Goal: Communication & Community: Answer question/provide support

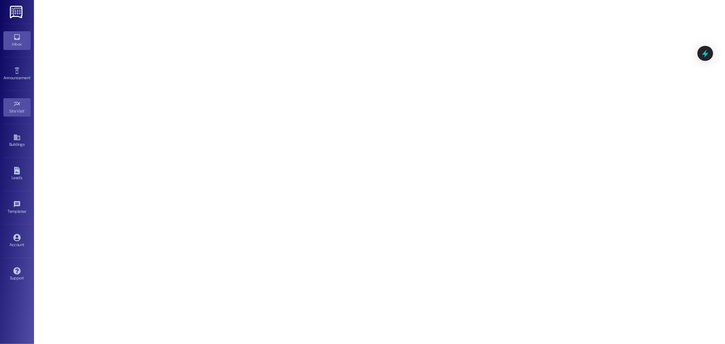
click at [16, 39] on icon at bounding box center [17, 37] width 6 height 6
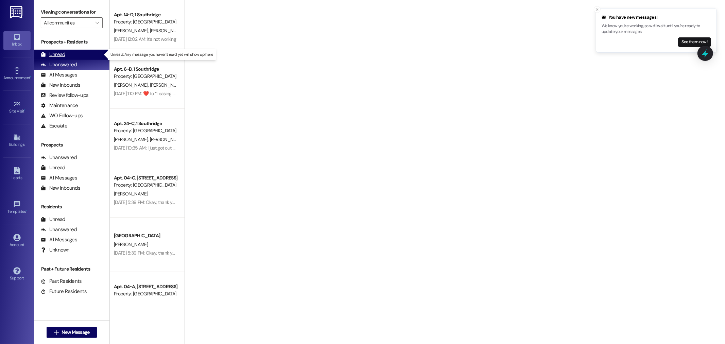
click at [53, 55] on div "Unread" at bounding box center [53, 54] width 24 height 7
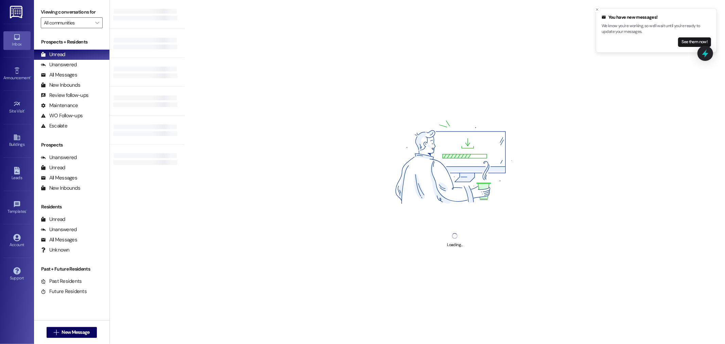
click at [15, 9] on img at bounding box center [17, 12] width 14 height 13
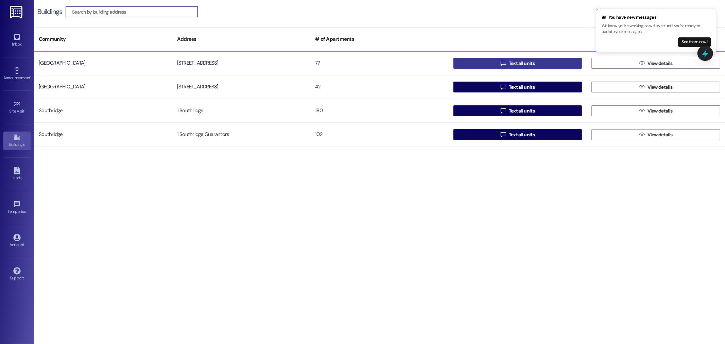
click at [522, 62] on span "Text all units" at bounding box center [522, 63] width 26 height 7
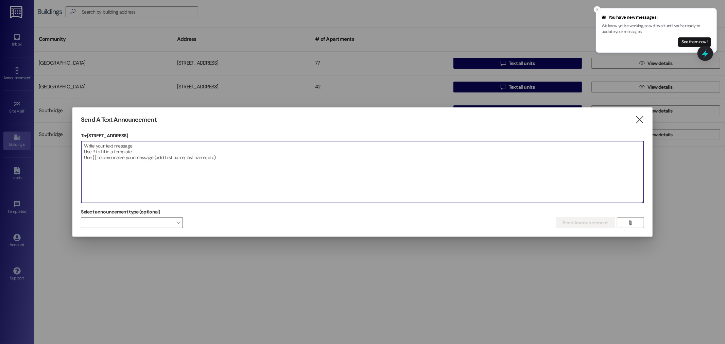
click at [107, 147] on textarea at bounding box center [362, 172] width 562 height 62
type textarea "g"
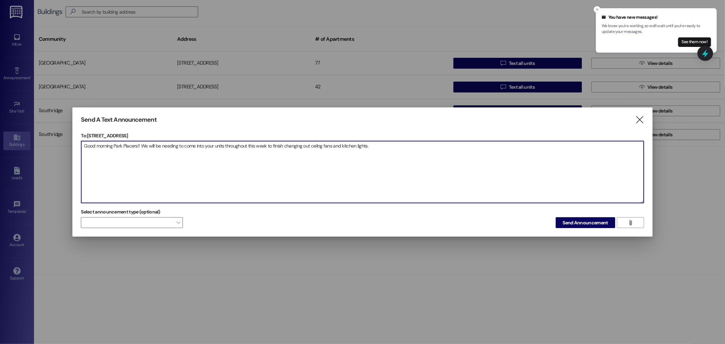
click at [318, 147] on textarea "Good morning Park Placers!! We will be needing to come into your units througho…" at bounding box center [362, 172] width 562 height 62
click at [318, 146] on textarea "Good morning Park Placers!! We will be needing to come into your units througho…" at bounding box center [362, 172] width 562 height 62
click at [385, 148] on textarea "Good morning Park Placers!! We will be needing to come into your units througho…" at bounding box center [362, 172] width 562 height 62
click at [561, 146] on textarea "Good morning Park Placers!! We will be needing to come into your units througho…" at bounding box center [362, 172] width 562 height 62
click at [533, 176] on textarea "Good morning Park Placers!! We will be needing to come into your units througho…" at bounding box center [362, 172] width 562 height 62
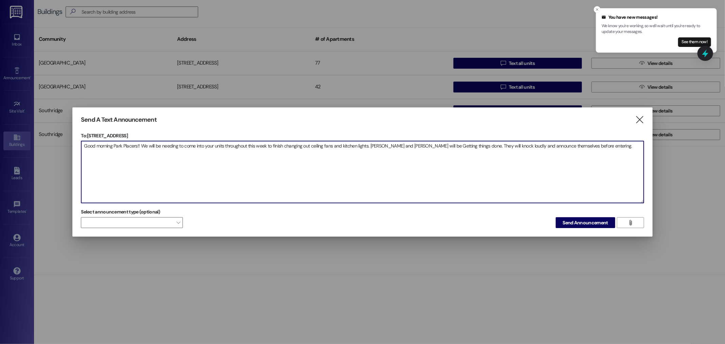
click at [607, 149] on textarea "Good morning Park Placers!! We will be needing to come into your units througho…" at bounding box center [362, 172] width 562 height 62
type textarea "Good morning Park Placers!! We will be needing to come into your units througho…"
click at [574, 222] on span "Send Announcement" at bounding box center [585, 222] width 45 height 7
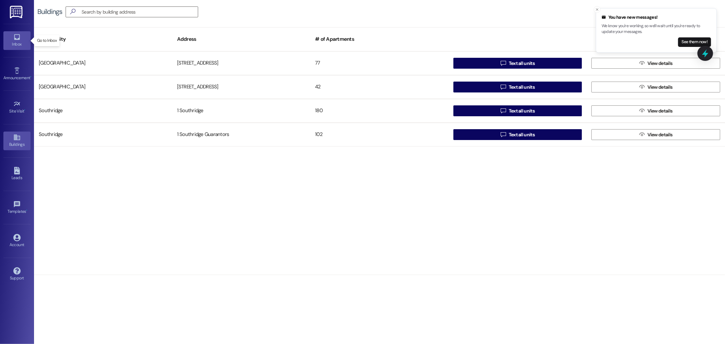
click at [16, 40] on icon at bounding box center [16, 36] width 7 height 7
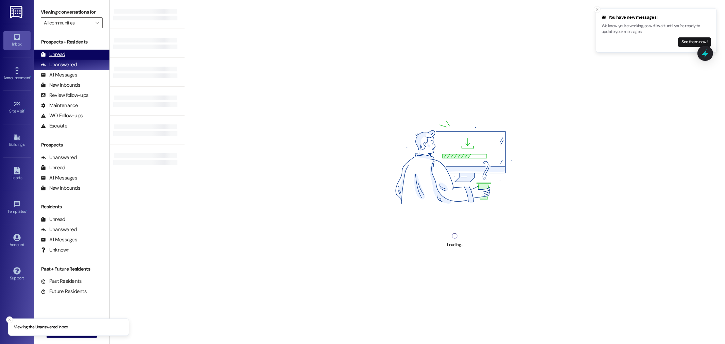
click at [51, 55] on div "Unread" at bounding box center [53, 54] width 24 height 7
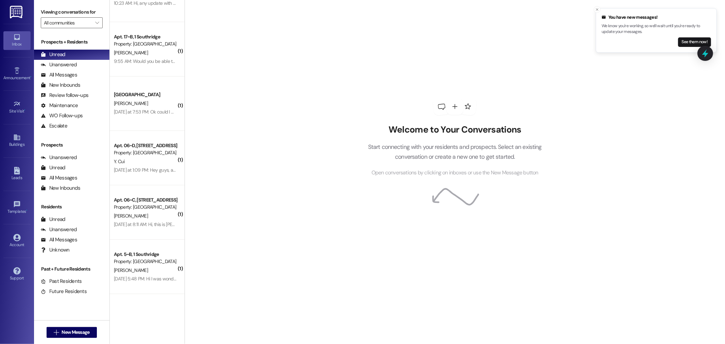
scroll to position [85, 0]
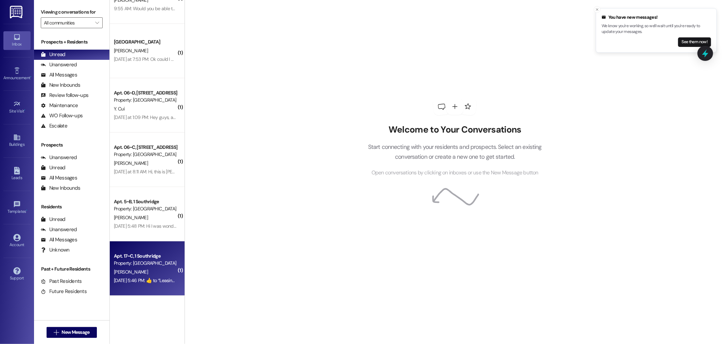
click at [152, 257] on div "Apt. 17~C, 1 Southridge" at bounding box center [145, 256] width 63 height 7
click at [144, 268] on div "[PERSON_NAME]" at bounding box center [145, 272] width 64 height 8
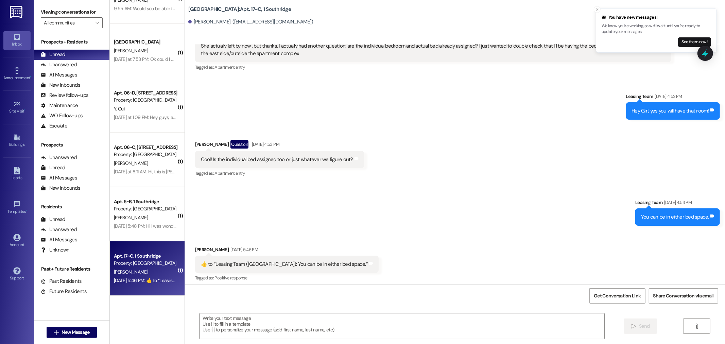
scroll to position [342, 0]
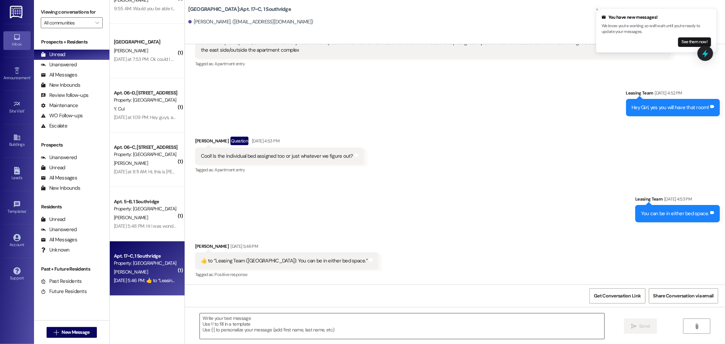
click at [217, 322] on textarea at bounding box center [402, 325] width 405 height 25
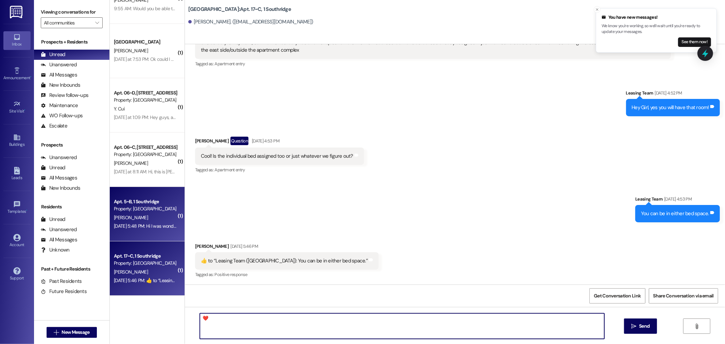
type textarea "❤️"
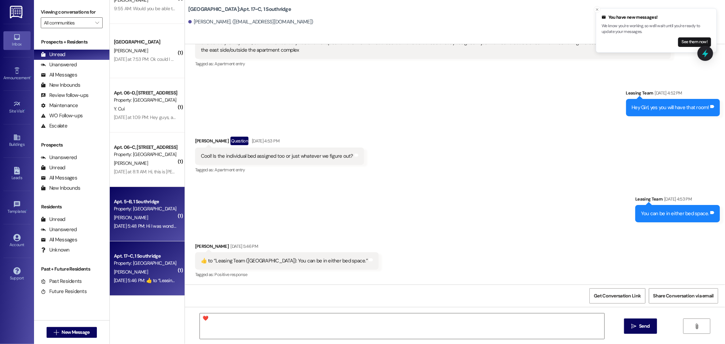
click at [135, 218] on div "[PERSON_NAME]" at bounding box center [145, 218] width 64 height 8
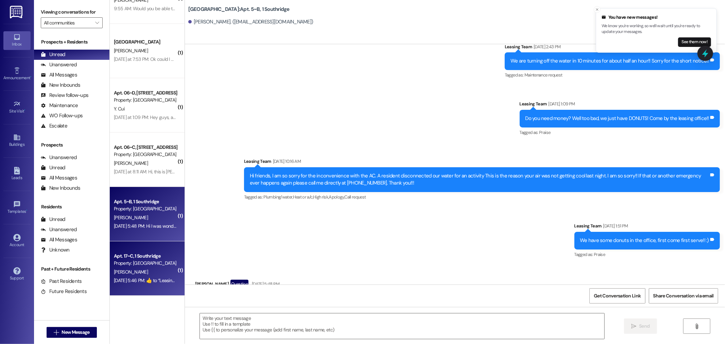
click at [149, 278] on div "[DATE] 5:46 PM:  ​👍​ to “ Leasing Team ([GEOGRAPHIC_DATA]): You can be in eithe…" at bounding box center [207, 280] width 186 height 6
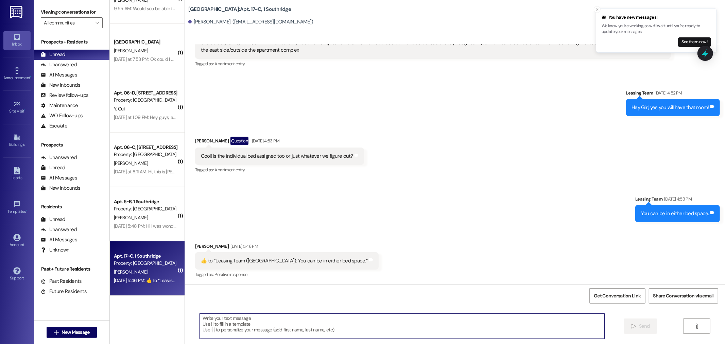
click at [207, 328] on textarea at bounding box center [402, 325] width 405 height 25
click at [232, 328] on textarea "❤️❤️" at bounding box center [402, 325] width 405 height 25
type textarea "❤️❤️"
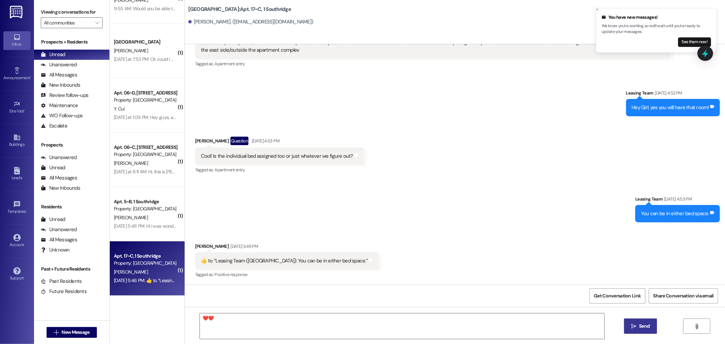
click at [647, 329] on span "Send" at bounding box center [644, 326] width 11 height 7
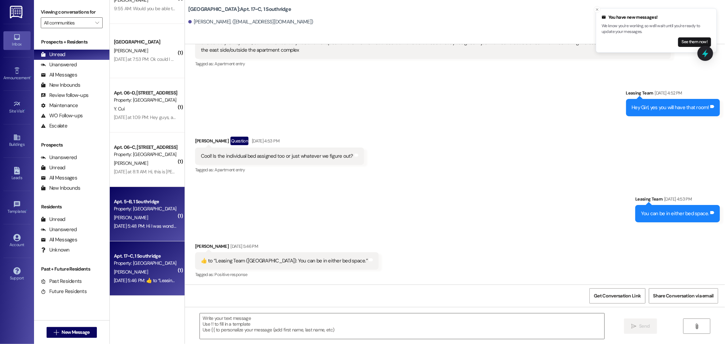
click at [119, 214] on div "[PERSON_NAME]" at bounding box center [145, 218] width 64 height 8
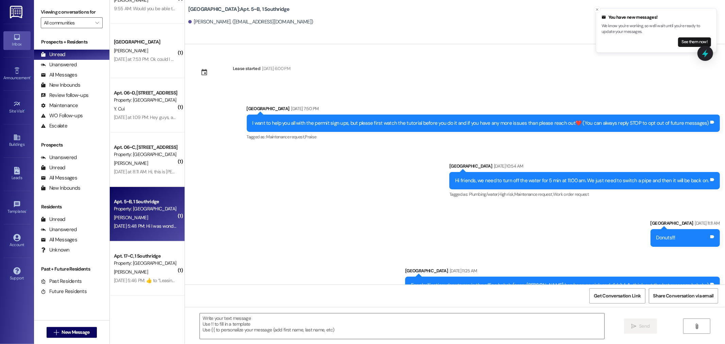
scroll to position [12385, 0]
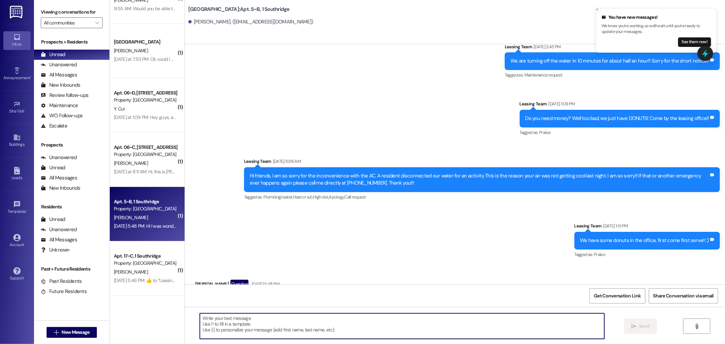
click at [206, 317] on textarea at bounding box center [402, 325] width 405 height 25
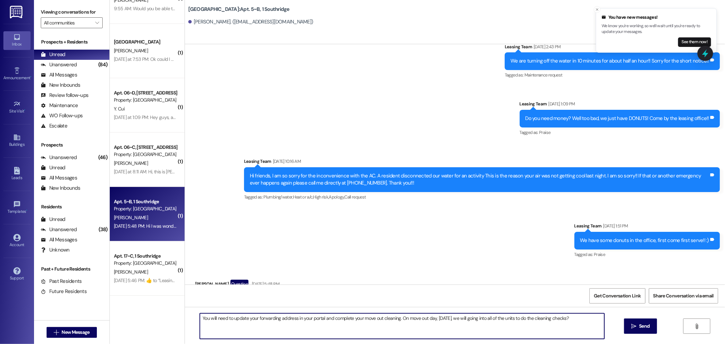
click at [591, 317] on textarea "You will need to update your forwarding address in your portal and complete you…" at bounding box center [402, 325] width 405 height 25
drag, startPoint x: 402, startPoint y: 329, endPoint x: 195, endPoint y: 320, distance: 207.3
click at [200, 320] on textarea "You will need to update your forwarding address in your portal and complete you…" at bounding box center [402, 325] width 405 height 25
type textarea "You will need to update your forwarding address in your portal and complete you…"
click at [506, 269] on div "Received via SMS [PERSON_NAME] Question [DATE] 5:48 PM Hi I was wondering what …" at bounding box center [455, 294] width 540 height 59
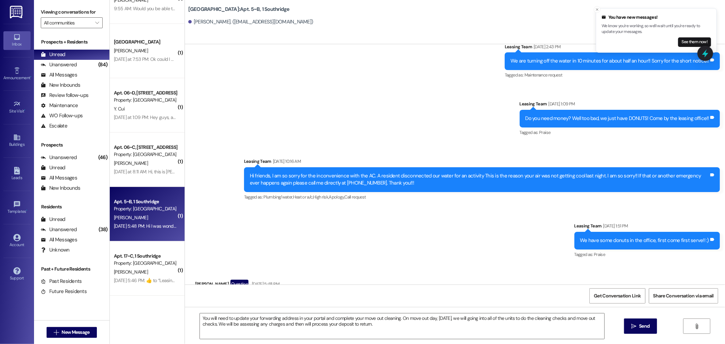
drag, startPoint x: 646, startPoint y: 325, endPoint x: 500, endPoint y: 260, distance: 160.1
click at [639, 322] on button " Send" at bounding box center [640, 326] width 33 height 15
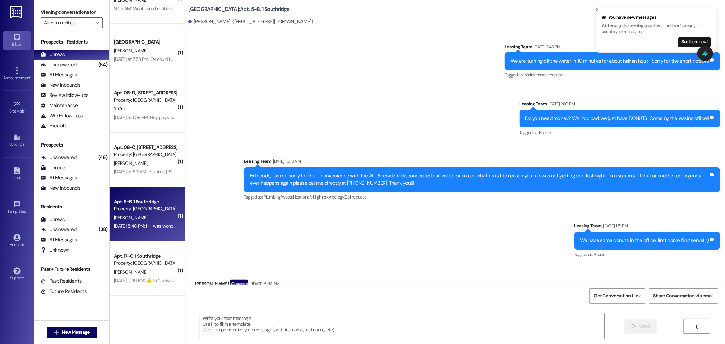
click at [18, 11] on img at bounding box center [17, 12] width 14 height 13
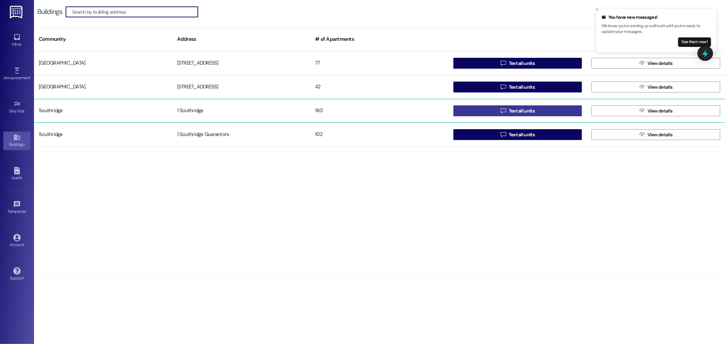
click at [534, 109] on span "Text all units" at bounding box center [522, 110] width 26 height 7
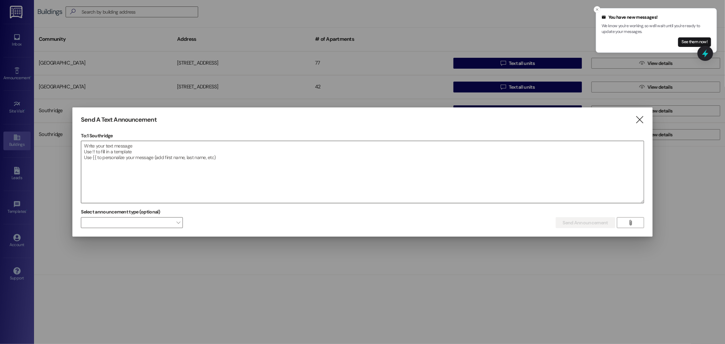
click at [89, 148] on textarea at bounding box center [362, 172] width 562 height 62
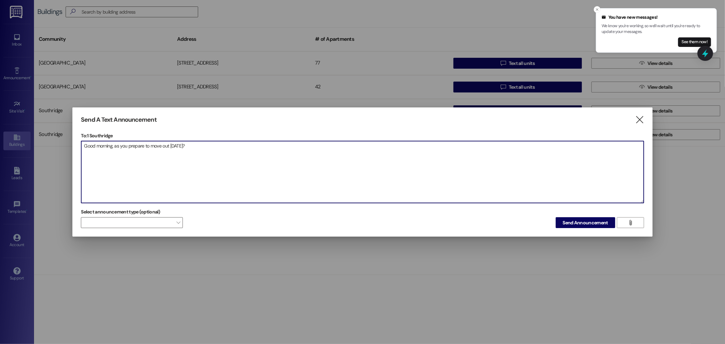
click at [220, 145] on textarea "Good morning, as you prepare to move out [DATE]?" at bounding box center [362, 172] width 562 height 62
click at [279, 147] on textarea "Good morning, as you prepare to move out [DATE]....Please make sure that you...…" at bounding box center [362, 172] width 562 height 62
paste textarea "You will need to update your forwarding address in your portal and complete you…"
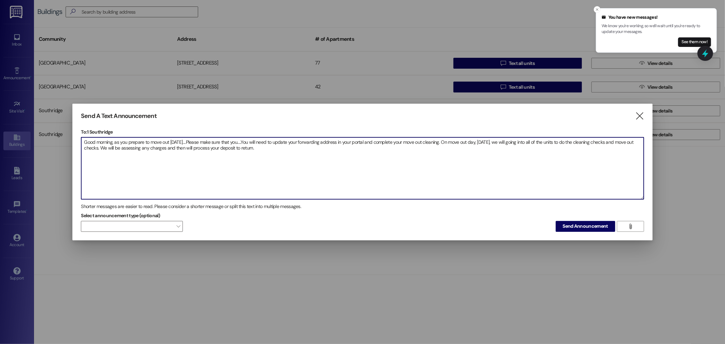
drag, startPoint x: 294, startPoint y: 142, endPoint x: 263, endPoint y: 141, distance: 31.3
click at [263, 141] on textarea "Good morning, as you prepare to move out [DATE]....Please make sure that you...…" at bounding box center [362, 168] width 562 height 62
click at [265, 142] on textarea "Good morning, as you prepare to move out [DATE]....Please make sure that you...…" at bounding box center [362, 168] width 562 height 62
click at [361, 141] on textarea "Good morning, as you prepare to move out [DATE]....Please make sure that you...…" at bounding box center [362, 168] width 562 height 62
click at [235, 147] on textarea "Good morning, as you prepare to move out [DATE]....Please make sure that you...…" at bounding box center [362, 168] width 562 height 62
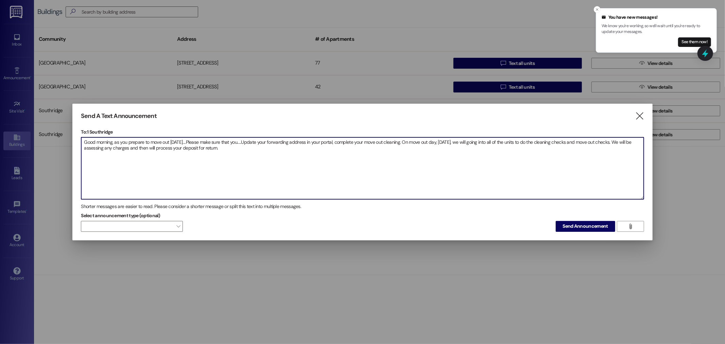
click at [255, 147] on textarea "Good morning, as you prepare to move out [DATE]....Please make sure that you...…" at bounding box center [362, 168] width 562 height 62
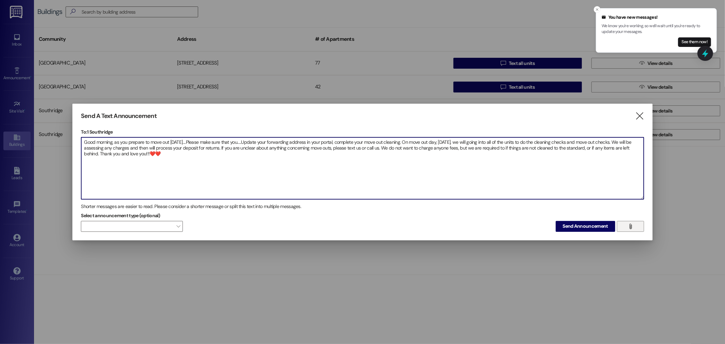
type textarea "Good morning, as you prepare to move out [DATE]....Please make sure that you...…"
click at [631, 227] on icon "" at bounding box center [630, 226] width 5 height 5
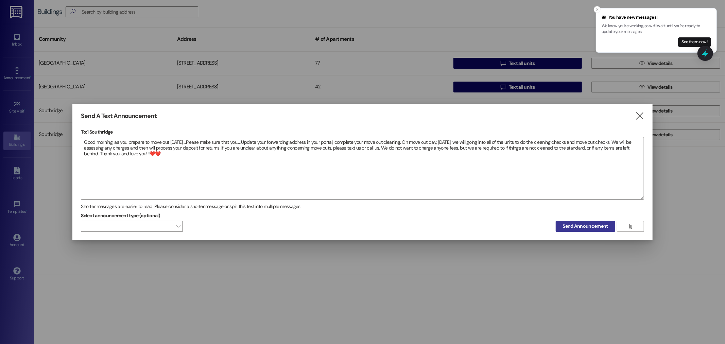
click at [586, 226] on span "Send Announcement" at bounding box center [585, 226] width 45 height 7
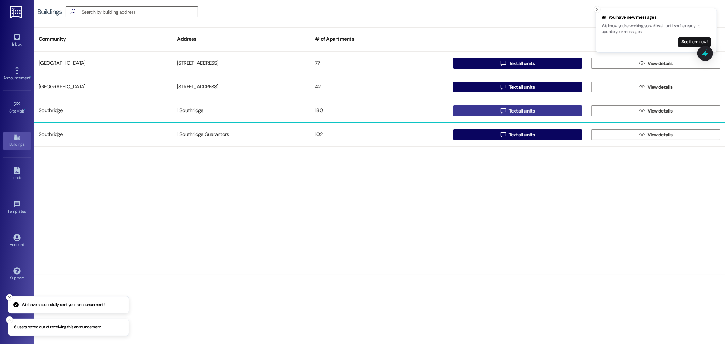
click at [536, 109] on span "Text all units" at bounding box center [522, 110] width 29 height 7
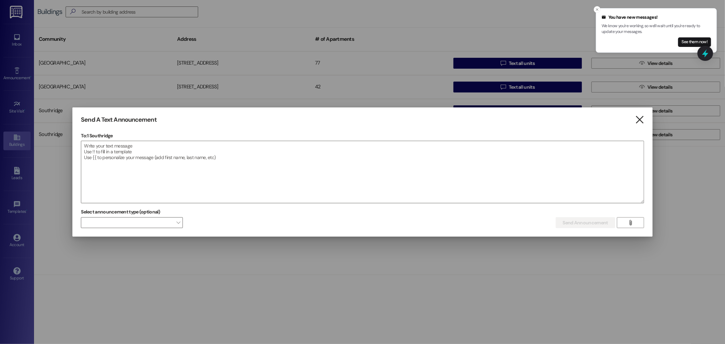
click at [640, 122] on icon "" at bounding box center [639, 119] width 9 height 7
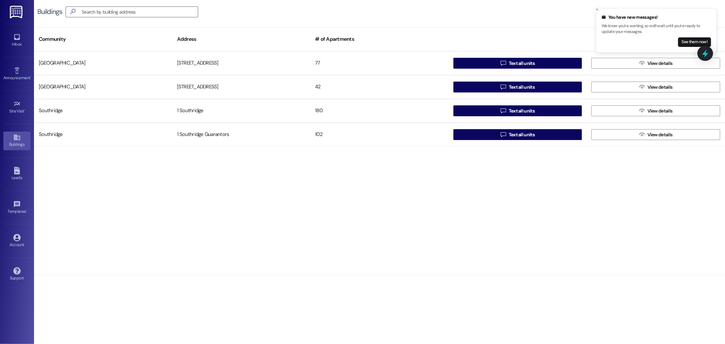
click at [12, 12] on img at bounding box center [17, 12] width 14 height 13
click at [514, 110] on span "Text all units" at bounding box center [522, 110] width 26 height 7
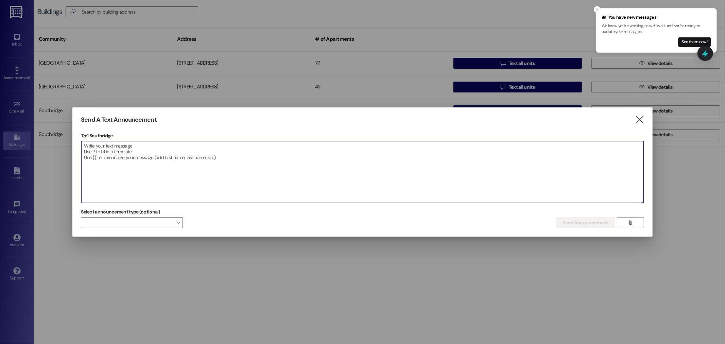
click at [90, 144] on textarea at bounding box center [362, 172] width 562 height 62
paste textarea "85. LORE-IPS DOLORSITAM. Con adip-eli sedd eiu’t in utlabor etdolo ma ali eni a…"
type textarea "85. LORE-IPS DOLORSITAM. Con adip-eli sedd eiu’t in utlabor etdolo ma ali eni a…"
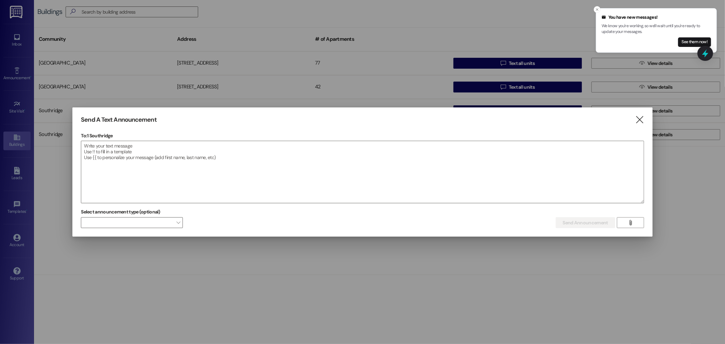
click at [436, 39] on div at bounding box center [362, 172] width 725 height 344
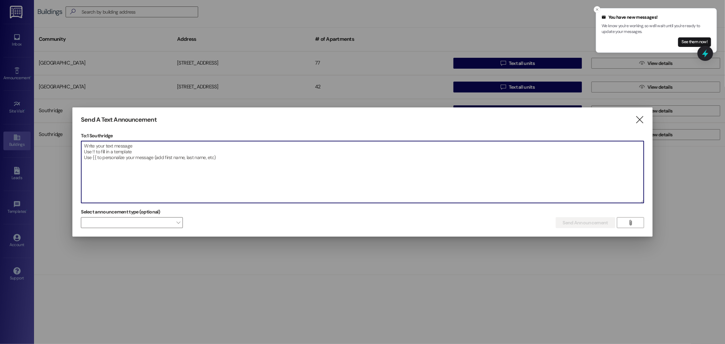
click at [90, 147] on textarea at bounding box center [362, 172] width 562 height 62
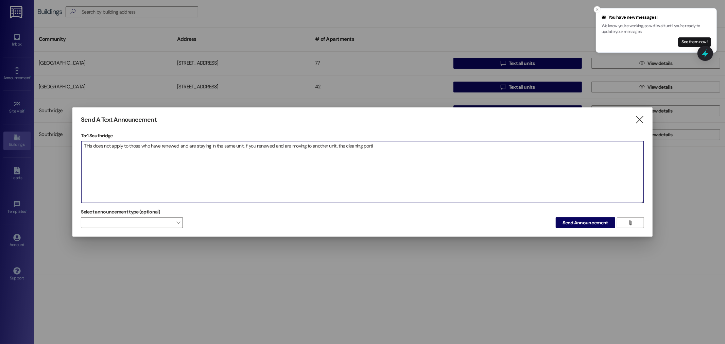
type textarea "This does not apply to those who have renewed and are staying in the same unit.…"
drag, startPoint x: 380, startPoint y: 146, endPoint x: 258, endPoint y: 150, distance: 122.4
click at [258, 150] on textarea "This does not apply to those who have renewed and are staying in the same unit.…" at bounding box center [362, 172] width 562 height 62
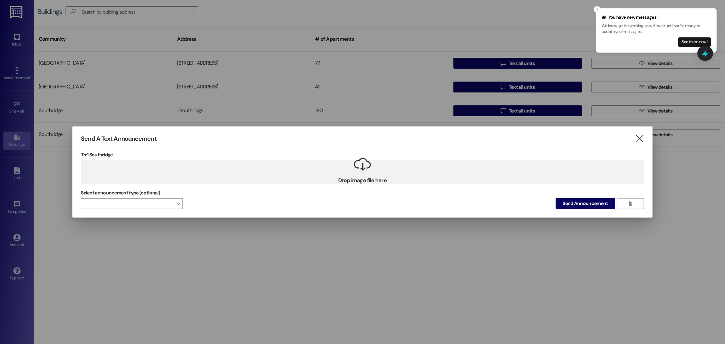
click at [138, 182] on div " Drop image file here" at bounding box center [362, 172] width 563 height 24
drag, startPoint x: 136, startPoint y: 174, endPoint x: 171, endPoint y: 150, distance: 42.8
click at [136, 174] on div " Drop image file here" at bounding box center [362, 172] width 563 height 24
drag, startPoint x: 642, startPoint y: 139, endPoint x: 255, endPoint y: 36, distance: 400.6
click at [642, 139] on icon "" at bounding box center [639, 138] width 9 height 7
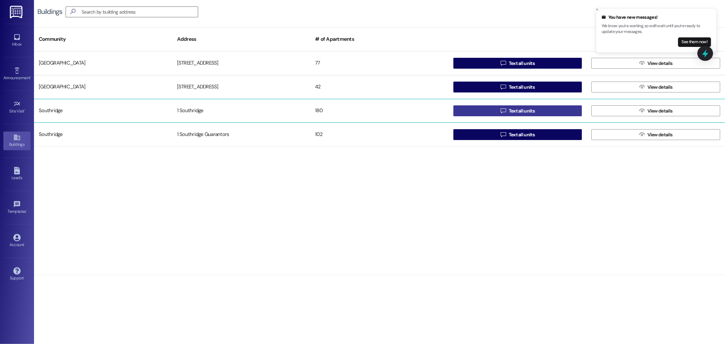
click at [524, 110] on span "Text all units" at bounding box center [522, 110] width 26 height 7
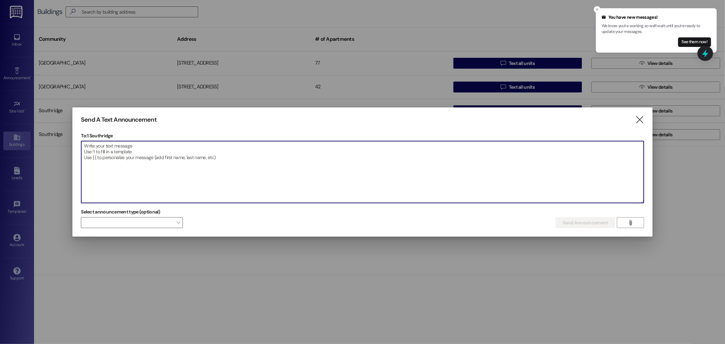
click at [83, 145] on textarea at bounding box center [362, 172] width 562 height 62
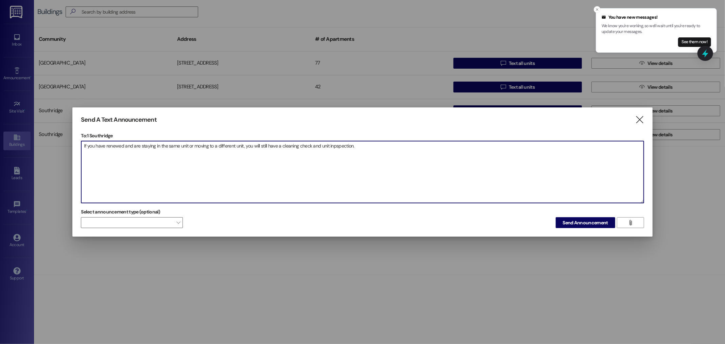
click at [335, 145] on textarea "If you have renewed and are staying in the same unit or moving to a different u…" at bounding box center [362, 172] width 562 height 62
click at [336, 146] on textarea "If you have renewed and are staying in the same unit or moving to a different u…" at bounding box center [362, 172] width 562 height 62
drag, startPoint x: 342, startPoint y: 144, endPoint x: 336, endPoint y: 144, distance: 5.8
click at [336, 144] on textarea "If you have renewed and are staying in the same unit or moving to a different u…" at bounding box center [362, 172] width 562 height 62
click at [361, 145] on textarea "If you have renewed and are staying in the same unit or moving to a different u…" at bounding box center [362, 172] width 562 height 62
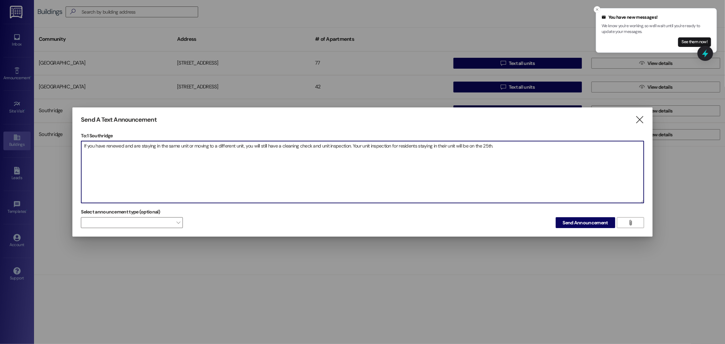
drag, startPoint x: 396, startPoint y: 145, endPoint x: 352, endPoint y: 145, distance: 44.5
click at [352, 145] on textarea "If you have renewed and are staying in the same unit or moving to a different u…" at bounding box center [362, 172] width 562 height 62
click at [421, 145] on textarea "If you have renewed and are staying in the same unit or moving to a different u…" at bounding box center [362, 172] width 562 height 62
click at [497, 143] on textarea "If you have renewed and are staying in the same unit or moving to a different u…" at bounding box center [362, 172] width 562 height 62
drag, startPoint x: 635, startPoint y: 144, endPoint x: 81, endPoint y: 151, distance: 554.2
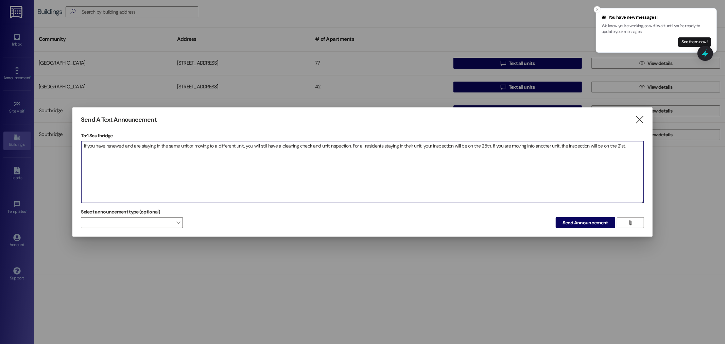
click at [81, 151] on textarea "If you have renewed and are staying in the same unit or moving to a different u…" at bounding box center [362, 172] width 562 height 62
type textarea "If you have renewed and are staying in the same unit or moving to a different u…"
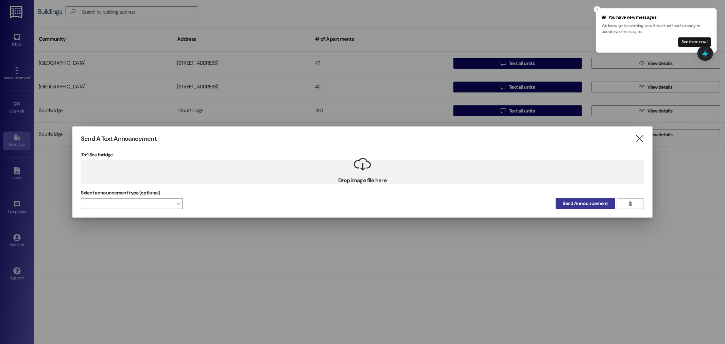
click at [573, 204] on span "Send Announcement" at bounding box center [585, 203] width 45 height 7
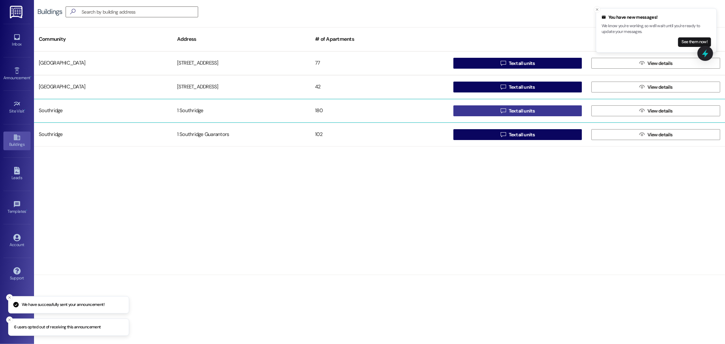
click at [531, 110] on span "Text all units" at bounding box center [522, 110] width 26 height 7
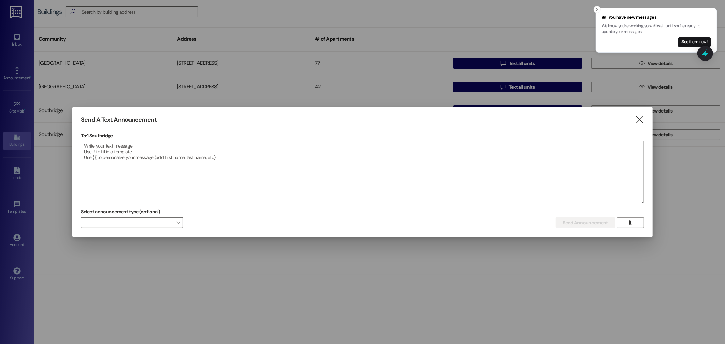
click at [88, 144] on textarea at bounding box center [362, 172] width 562 height 62
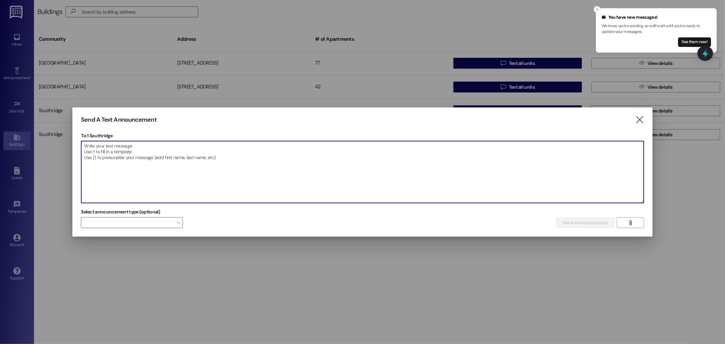
paste textarea "85. LORE-IPS DOLORSITAM. Con adip-eli sedd eiu’t in utlabor etdolo ma ali eni a…"
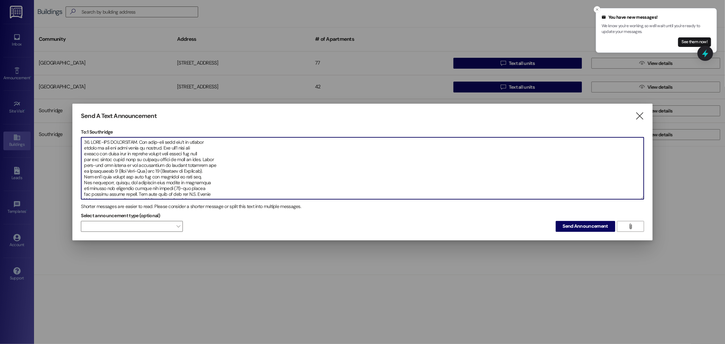
type textarea "85. LORE-IPS DOLORSITAM. Con adip-eli sedd eiu’t in utlabor etdolo ma ali eni a…"
drag, startPoint x: 119, startPoint y: 190, endPoint x: 70, endPoint y: 121, distance: 84.7
click at [70, 121] on div "Send A Text Announcement  To: 1 Southridge  Drop image file here Shorter mess…" at bounding box center [362, 172] width 725 height 344
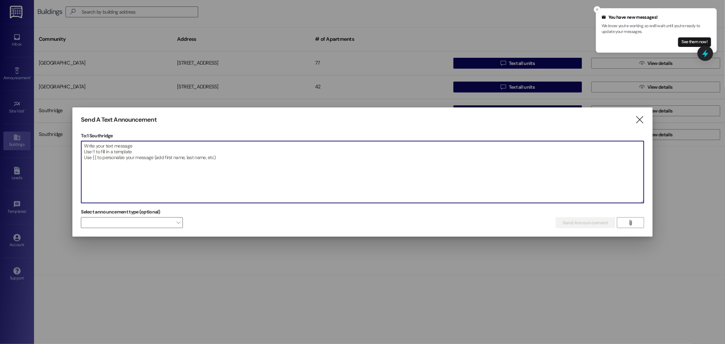
click at [19, 45] on div at bounding box center [362, 172] width 725 height 344
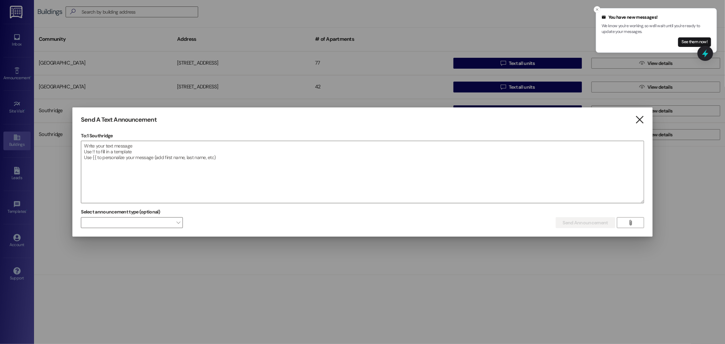
click at [638, 116] on icon "" at bounding box center [639, 119] width 9 height 7
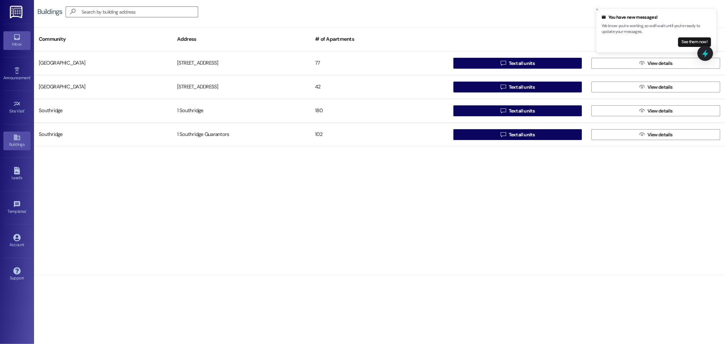
click at [21, 38] on link "Inbox" at bounding box center [16, 40] width 27 height 18
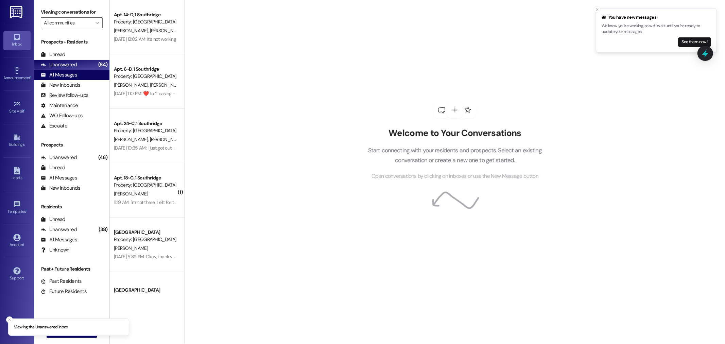
click at [43, 73] on icon at bounding box center [43, 74] width 5 height 5
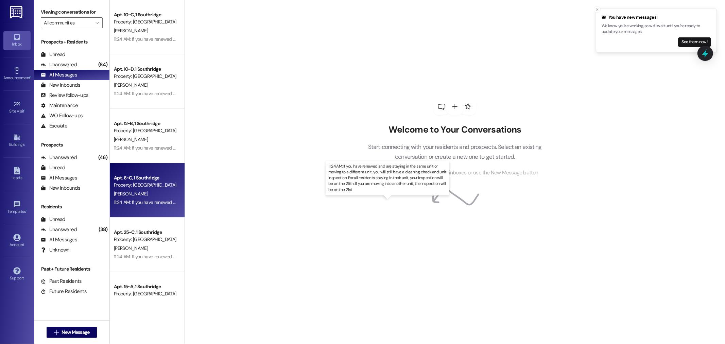
click at [130, 199] on div "11:24 AM: If you have renewed and are staying in the same unit or moving to a d…" at bounding box center [394, 202] width 560 height 6
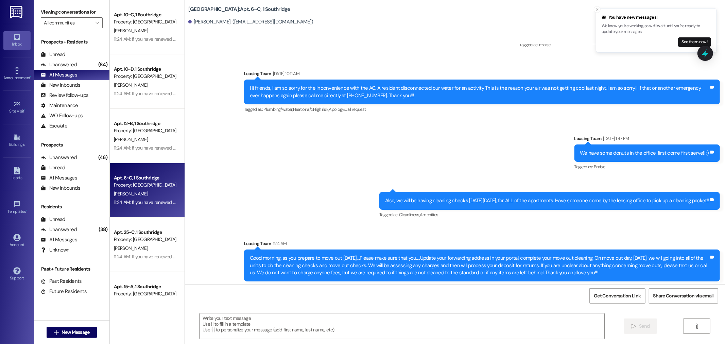
scroll to position [13805, 0]
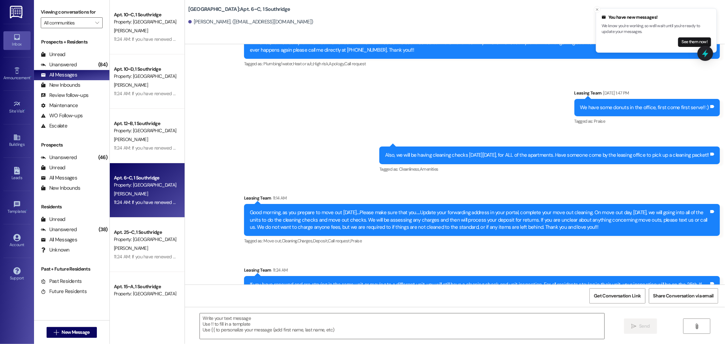
click at [386, 281] on div "If you have renewed and are staying in the same unit or moving to a different u…" at bounding box center [479, 288] width 459 height 15
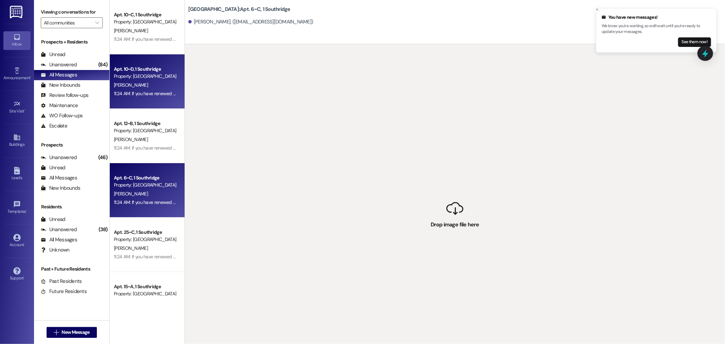
click at [116, 83] on span "[PERSON_NAME]" at bounding box center [131, 85] width 34 height 6
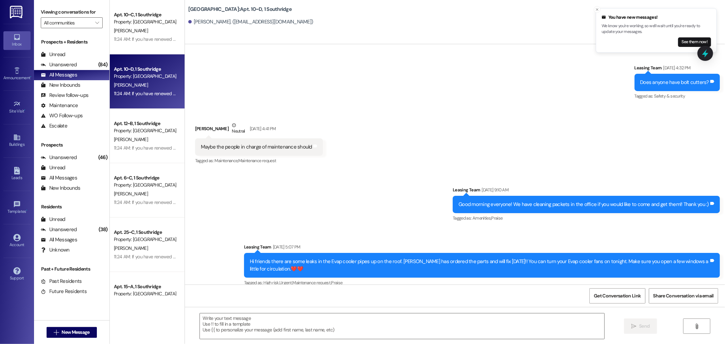
scroll to position [9755, 0]
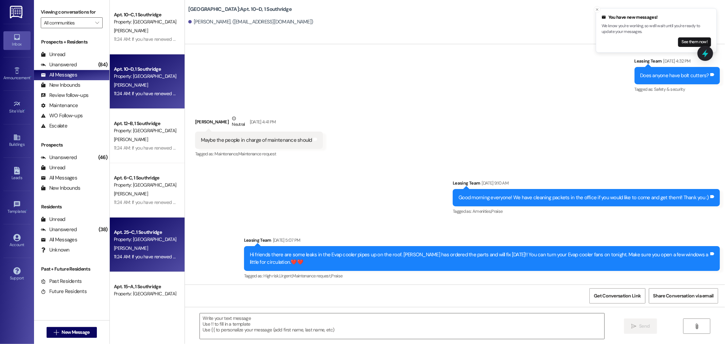
click at [128, 246] on div "[PERSON_NAME]" at bounding box center [145, 248] width 64 height 8
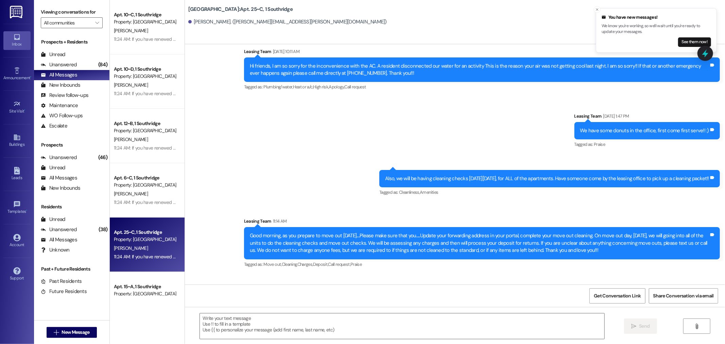
scroll to position [13118, 0]
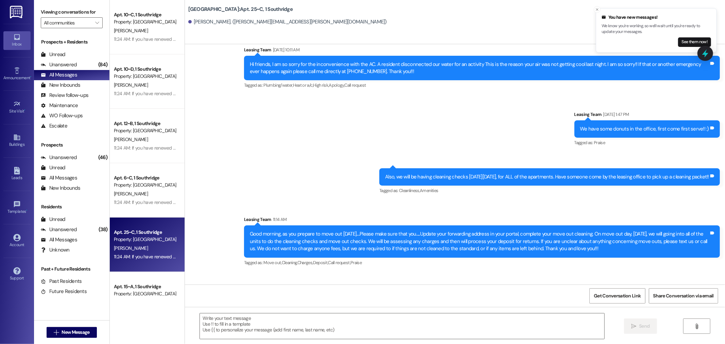
drag, startPoint x: 245, startPoint y: 252, endPoint x: 375, endPoint y: 259, distance: 130.4
click at [375, 303] on div "If you have renewed and are staying in the same unit or moving to a different u…" at bounding box center [479, 310] width 459 height 15
copy div "If you have renewed and are staying in the same unit or moving to a different u…"
click at [351, 228] on div "Announcement, sent via SMS Leasing Team [DATE] 10:11 AM Hi friends, I am so sor…" at bounding box center [455, 184] width 540 height 307
drag, startPoint x: 618, startPoint y: 196, endPoint x: 240, endPoint y: 172, distance: 378.5
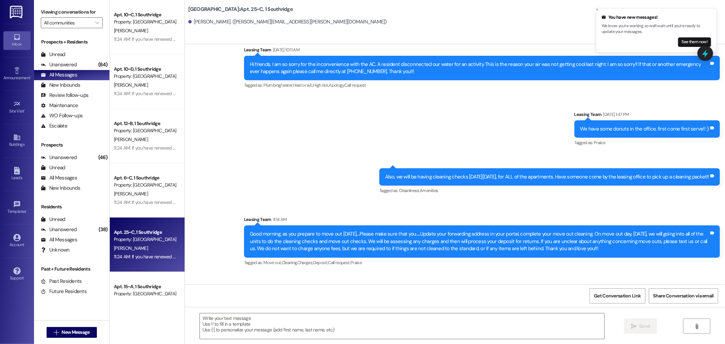
click at [239, 211] on div "Announcement, sent via SMS Leasing Team 11:14 AM Good morning, as you prepare t…" at bounding box center [482, 242] width 486 height 62
copy div "Good morning, as you prepare to move out [DATE]....Please make sure that you...…"
click at [15, 13] on img at bounding box center [17, 12] width 14 height 13
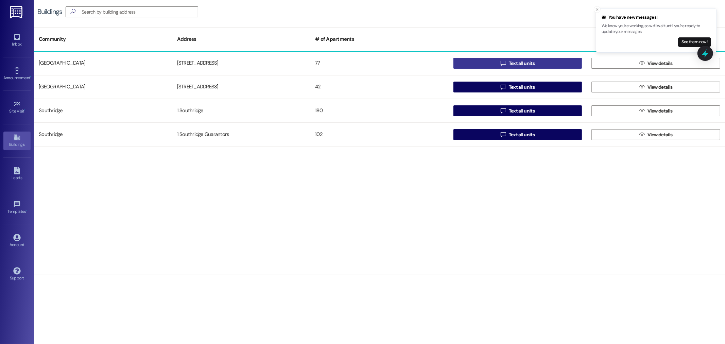
click at [524, 63] on span "Text all units" at bounding box center [522, 63] width 26 height 7
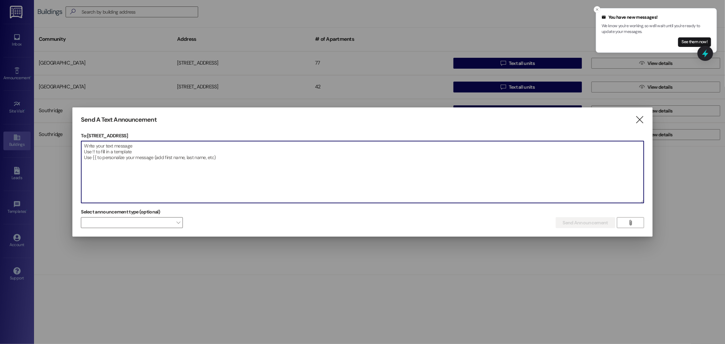
click at [92, 146] on textarea at bounding box center [362, 172] width 562 height 62
paste textarea "Good morning, as you prepare to move out [DATE]....Please make sure that you...…"
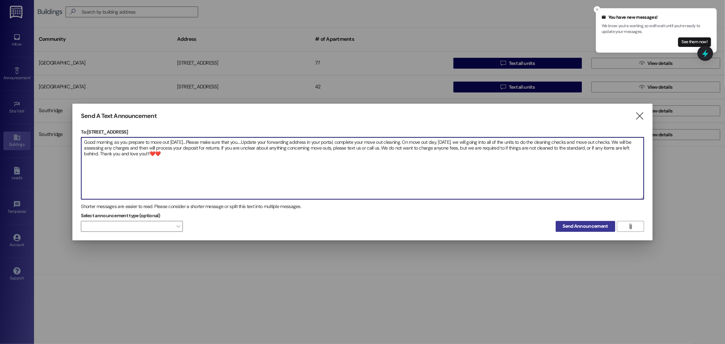
type textarea "Good morning, as you prepare to move out [DATE]....Please make sure that you...…"
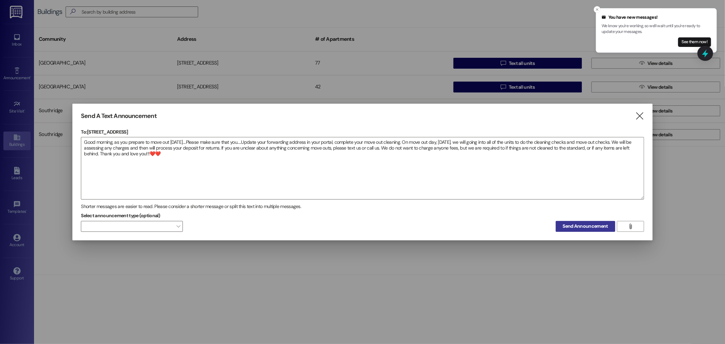
click at [589, 227] on span "Send Announcement" at bounding box center [585, 226] width 45 height 7
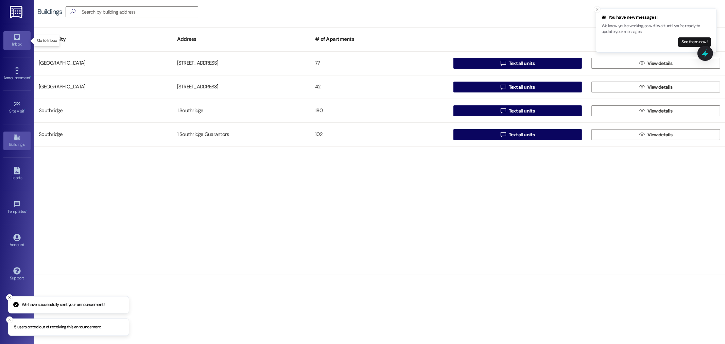
click at [16, 43] on div "Inbox" at bounding box center [17, 44] width 34 height 7
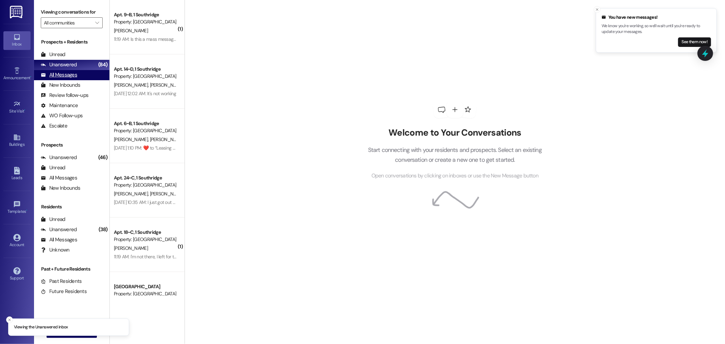
click at [63, 75] on div "All Messages" at bounding box center [59, 74] width 36 height 7
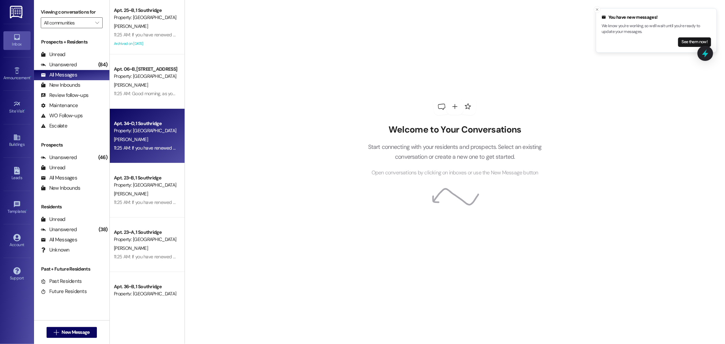
click at [151, 120] on div "Apt. 34~D, 1 Southridge" at bounding box center [145, 123] width 63 height 7
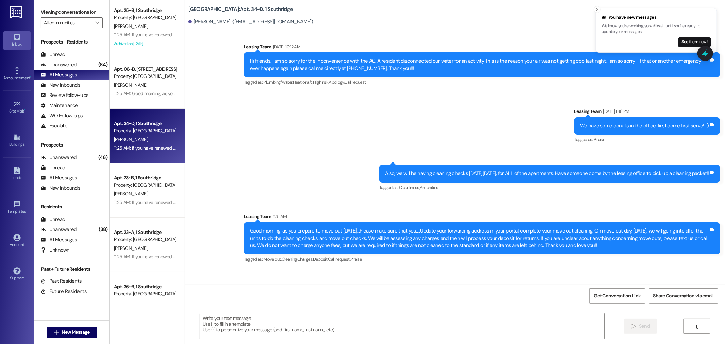
scroll to position [19360, 0]
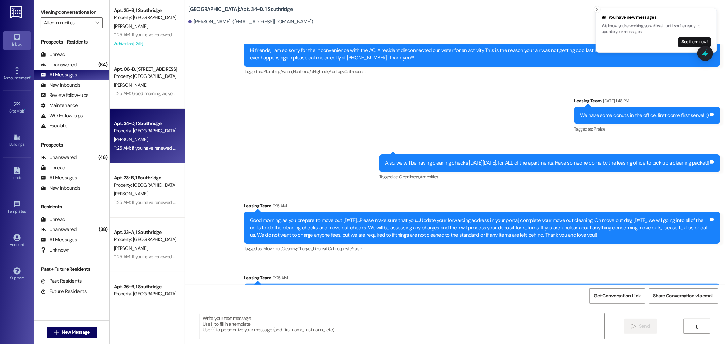
drag, startPoint x: 374, startPoint y: 261, endPoint x: 241, endPoint y: 250, distance: 133.0
click at [244, 284] on div "If you have renewed and are staying in the same unit or moving to a different u…" at bounding box center [482, 296] width 476 height 25
copy div "If you have renewed and are staying in the same unit or moving to a different u…"
click at [14, 7] on img at bounding box center [17, 12] width 14 height 13
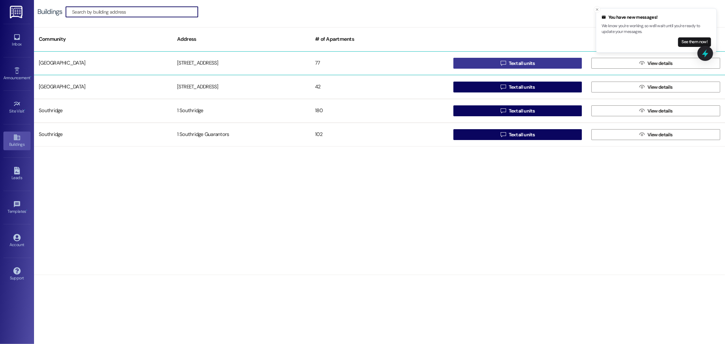
click at [523, 62] on span "Text all units" at bounding box center [522, 63] width 26 height 7
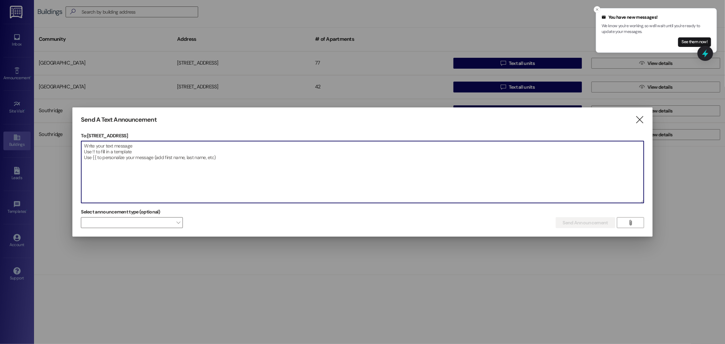
click at [85, 148] on textarea at bounding box center [362, 172] width 562 height 62
paste textarea "If you have renewed and are staying in the same unit or moving to a different u…"
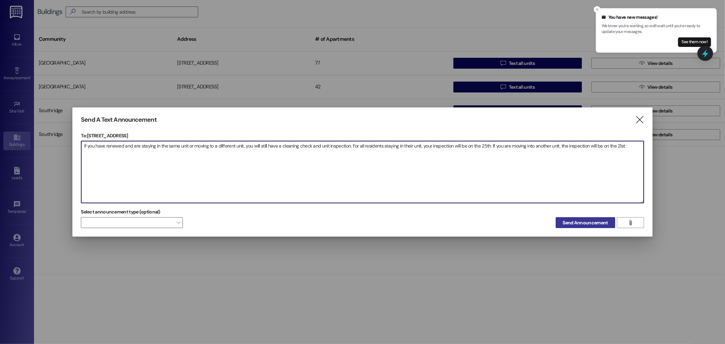
type textarea "If you have renewed and are staying in the same unit or moving to a different u…"
click at [596, 223] on span "Send Announcement" at bounding box center [585, 222] width 45 height 7
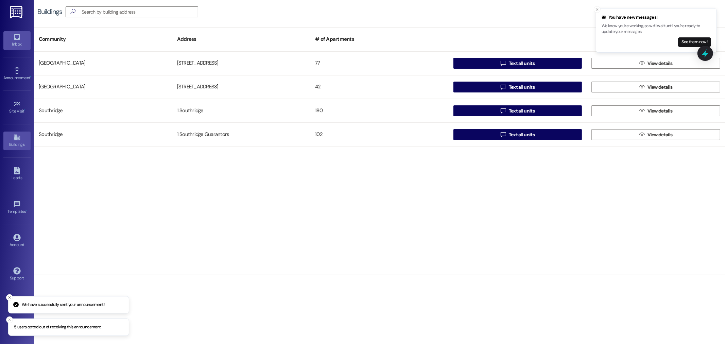
click at [17, 32] on link "Inbox" at bounding box center [16, 40] width 27 height 18
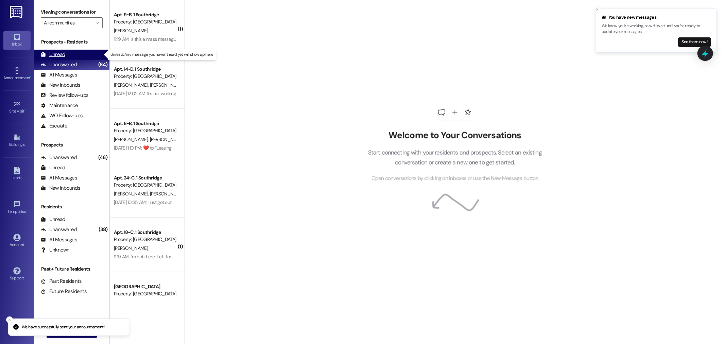
click at [59, 53] on div "Unread" at bounding box center [53, 54] width 24 height 7
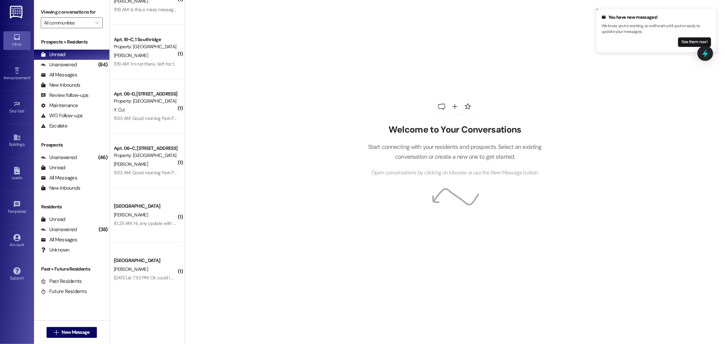
scroll to position [139, 0]
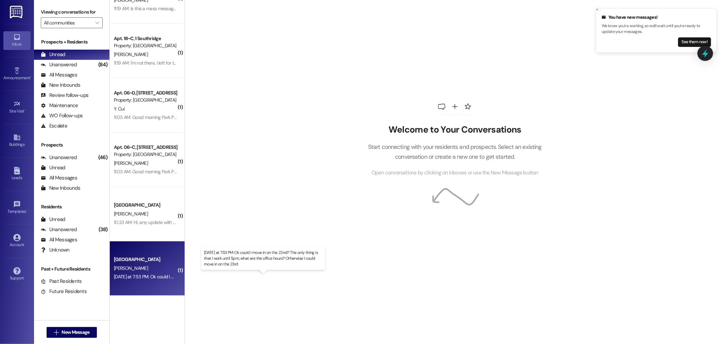
click at [158, 276] on div "[DATE] at 7:53 PM: Ok could I move in on the 22nd? The only thing is that I wor…" at bounding box center [265, 277] width 303 height 6
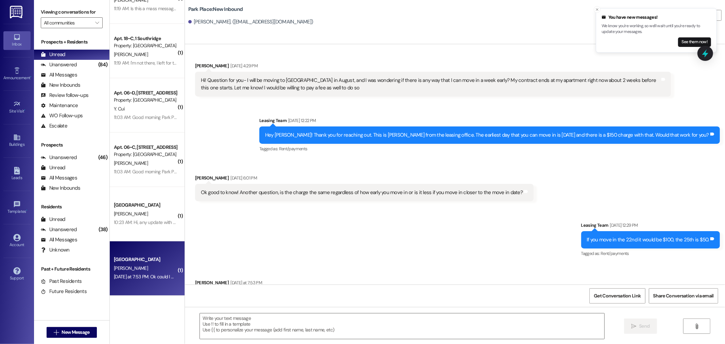
scroll to position [487, 0]
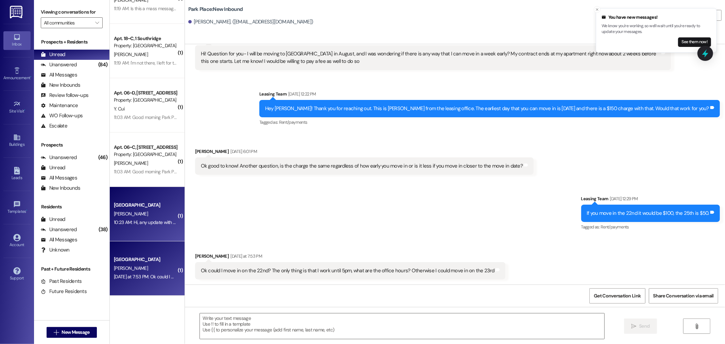
click at [140, 219] on div "10:23 AM: Hi, any update with the situation? 10:23 AM: Hi, any update with the …" at bounding box center [145, 222] width 64 height 8
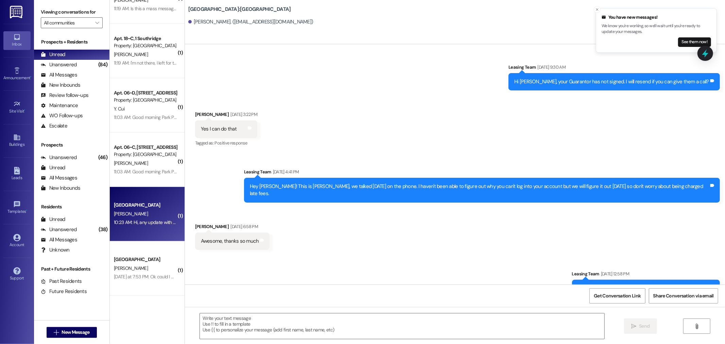
scroll to position [1397, 0]
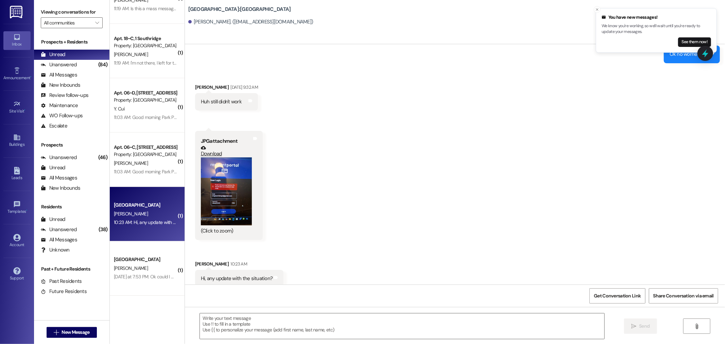
click at [226, 182] on button "Zoom image" at bounding box center [226, 191] width 51 height 68
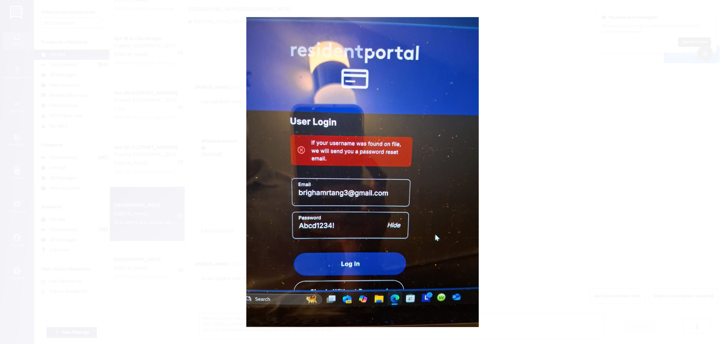
drag, startPoint x: 17, startPoint y: 42, endPoint x: 1, endPoint y: 18, distance: 28.9
click at [4, 23] on button "Unzoom image" at bounding box center [362, 172] width 725 height 344
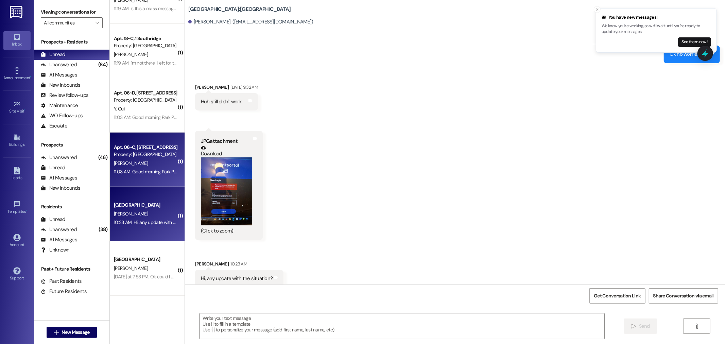
click at [146, 160] on div "[PERSON_NAME]" at bounding box center [145, 163] width 64 height 8
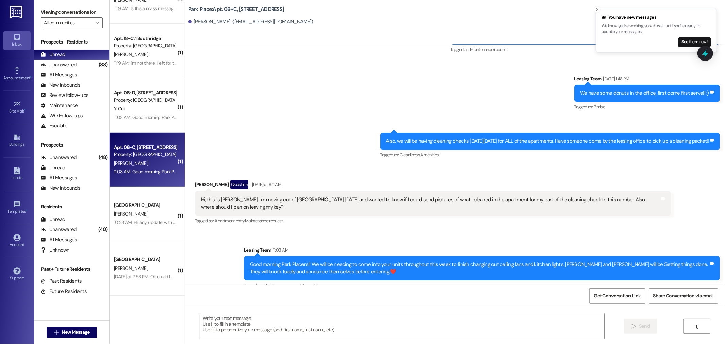
scroll to position [12604, 0]
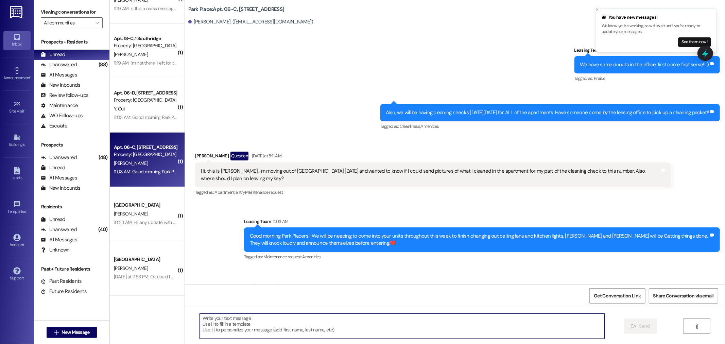
click at [211, 320] on textarea at bounding box center [402, 325] width 405 height 25
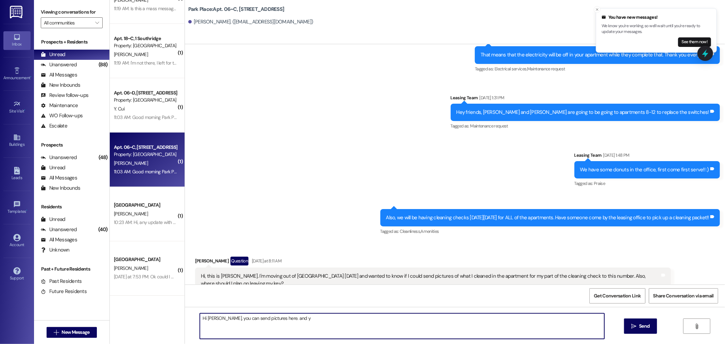
scroll to position [12491, 0]
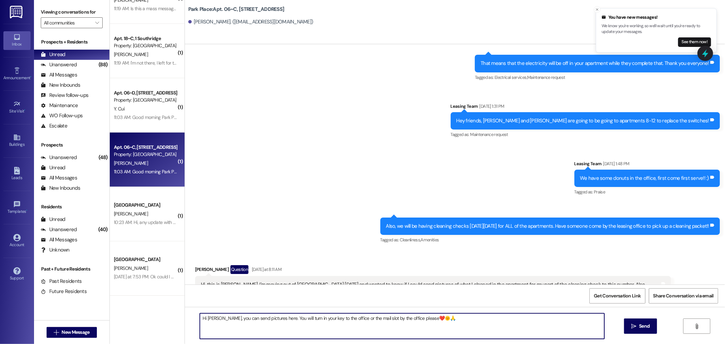
click at [479, 334] on textarea "Hi [PERSON_NAME], you can send pictures here. You will turn in your key to the …" at bounding box center [402, 325] width 405 height 25
type textarea "Hi [PERSON_NAME], you can send pictures here. You will turn in your key to the …"
click at [643, 323] on span "Send" at bounding box center [644, 326] width 11 height 7
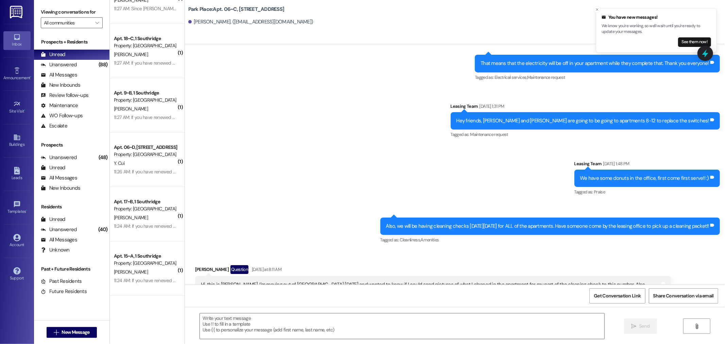
scroll to position [31, 0]
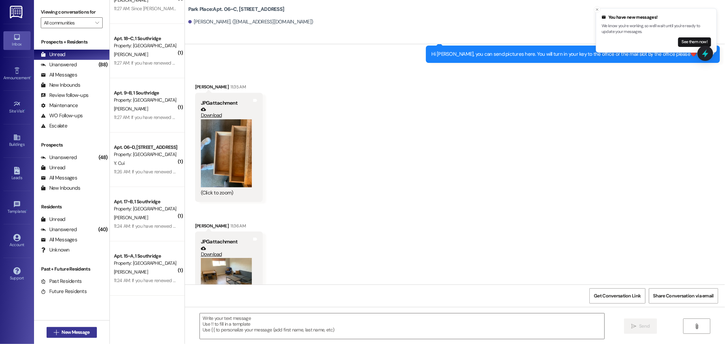
click at [60, 331] on span "New Message" at bounding box center [75, 332] width 31 height 7
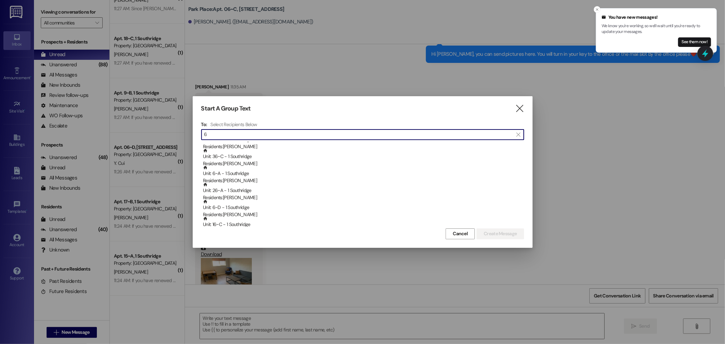
scroll to position [302, 0]
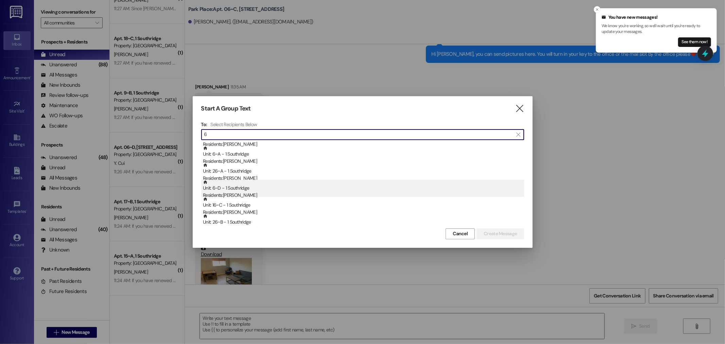
type input "6"
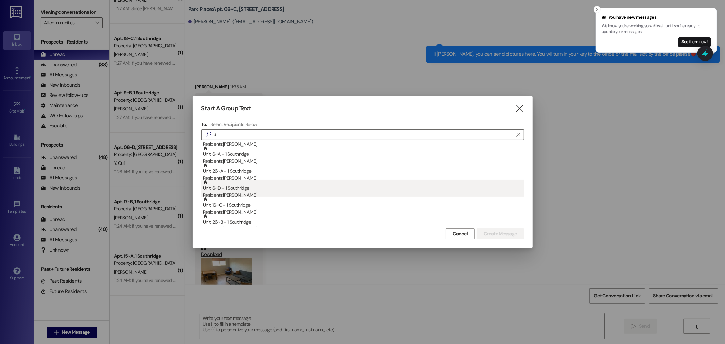
click at [222, 191] on div "Unit: 6~D - 1 Southridge Residents: [PERSON_NAME]" at bounding box center [363, 189] width 321 height 19
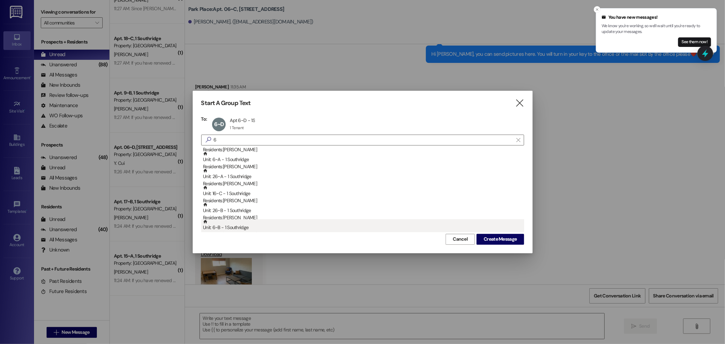
click at [229, 225] on div "Unit: 6~B - 1 Southridge Residents: [PERSON_NAME]" at bounding box center [363, 228] width 321 height 19
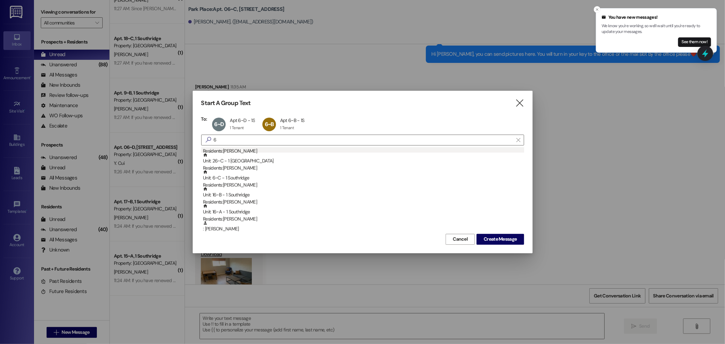
scroll to position [378, 0]
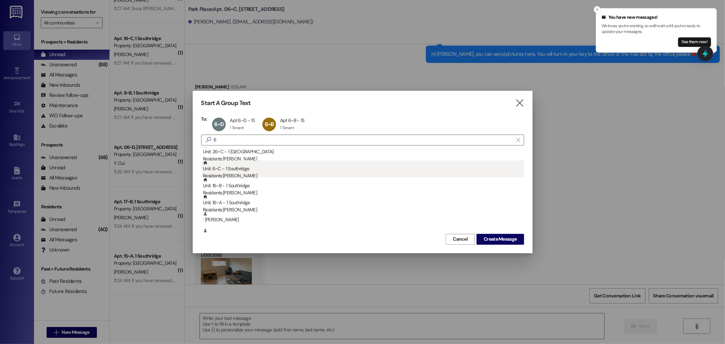
click at [234, 170] on div "Unit: 6~C - 1 Southridge Residents: [PERSON_NAME]" at bounding box center [363, 169] width 321 height 19
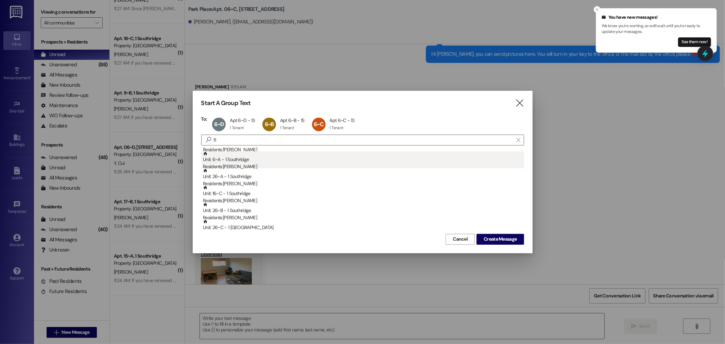
click at [244, 163] on div "Residents: [PERSON_NAME]" at bounding box center [363, 166] width 321 height 7
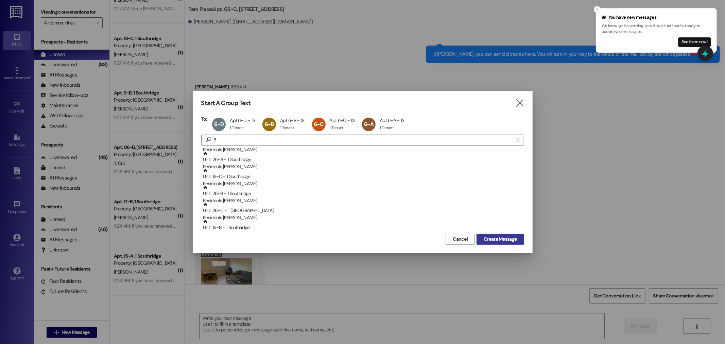
click at [494, 236] on span "Create Message" at bounding box center [500, 239] width 33 height 7
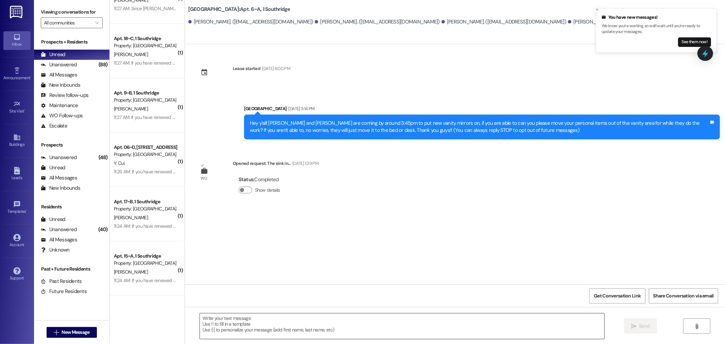
scroll to position [0, 0]
click at [221, 321] on textarea at bounding box center [402, 325] width 405 height 25
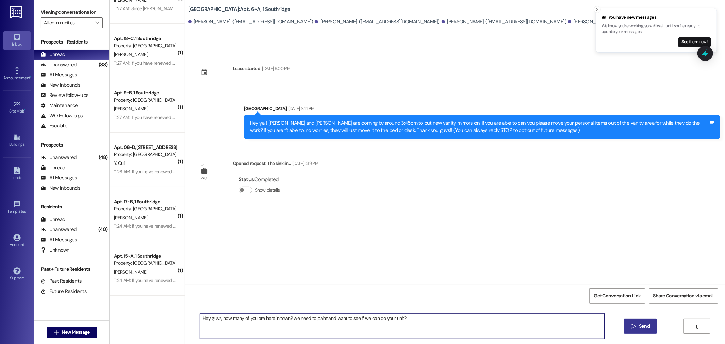
type textarea "Hey guys, how many of you are here in town? we need to paint and want to see if…"
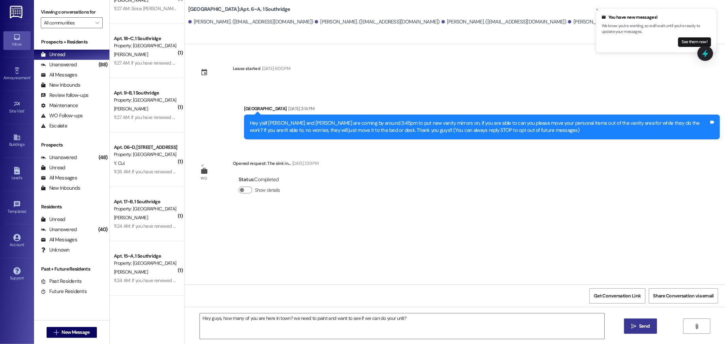
click at [631, 326] on icon "" at bounding box center [633, 326] width 5 height 5
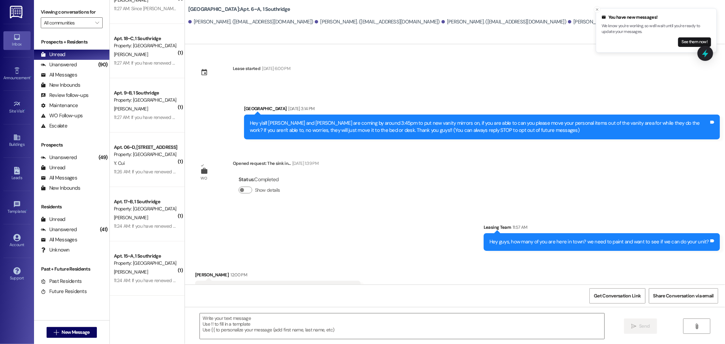
scroll to position [18, 0]
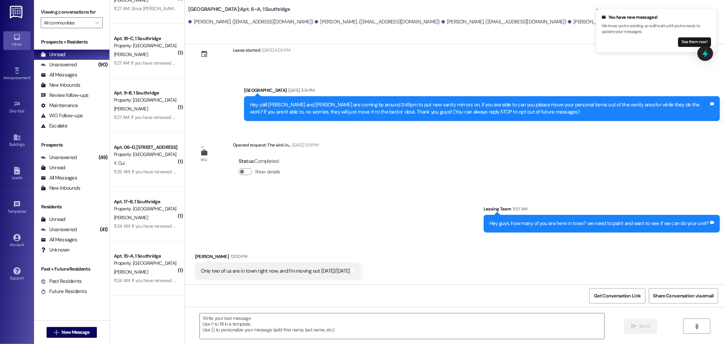
click at [12, 14] on img at bounding box center [17, 12] width 14 height 13
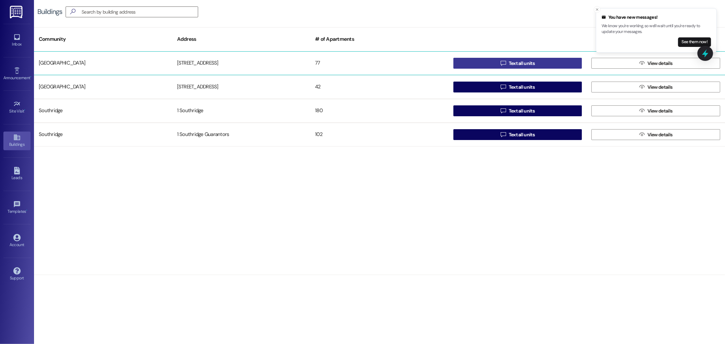
click at [523, 63] on span "Text all units" at bounding box center [522, 63] width 26 height 7
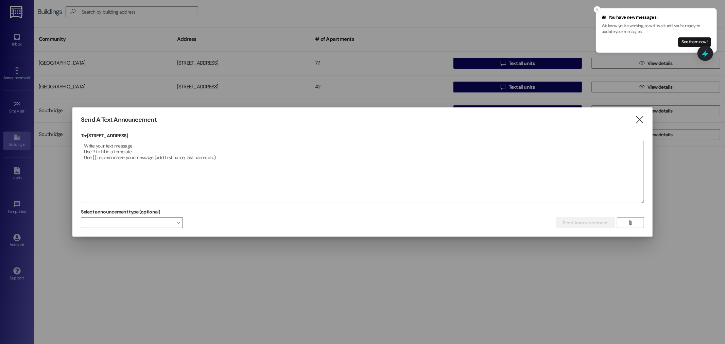
drag, startPoint x: 83, startPoint y: 150, endPoint x: 83, endPoint y: 146, distance: 3.4
click at [83, 149] on textarea at bounding box center [362, 172] width 562 height 62
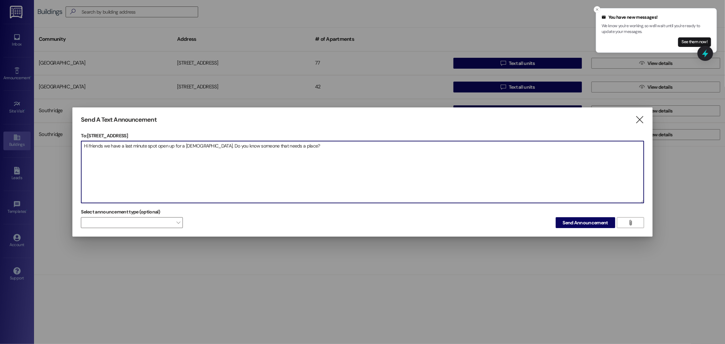
type textarea "Hi friends we have a last minute spot open up for a [DEMOGRAPHIC_DATA]. Do you …"
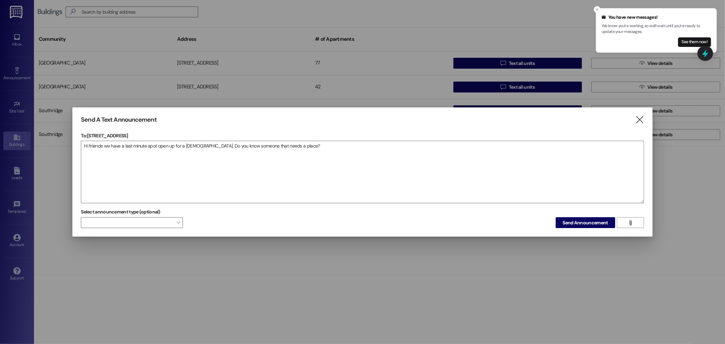
click at [590, 217] on div "Select announcement type (optional)  Send Announcement " at bounding box center [362, 217] width 563 height 21
click at [590, 229] on div "Send A Text Announcement  To: [STREET_ADDRESS]  Drop image file here Hi frien…" at bounding box center [362, 172] width 580 height 130
click at [592, 220] on span "Send Announcement" at bounding box center [585, 222] width 45 height 7
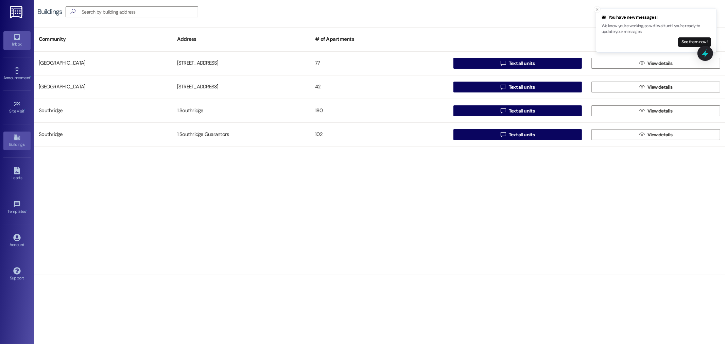
click at [15, 38] on icon at bounding box center [16, 36] width 7 height 7
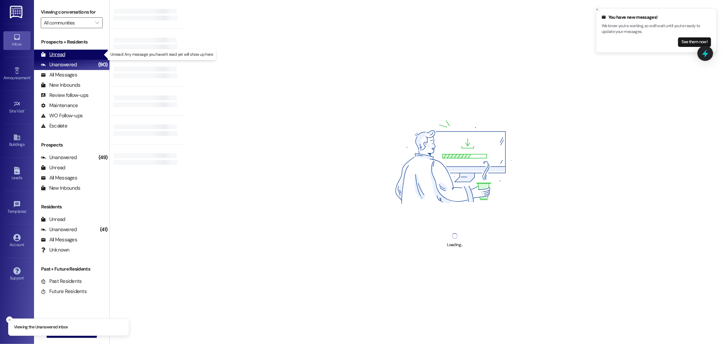
click at [55, 53] on div "Unread" at bounding box center [53, 54] width 24 height 7
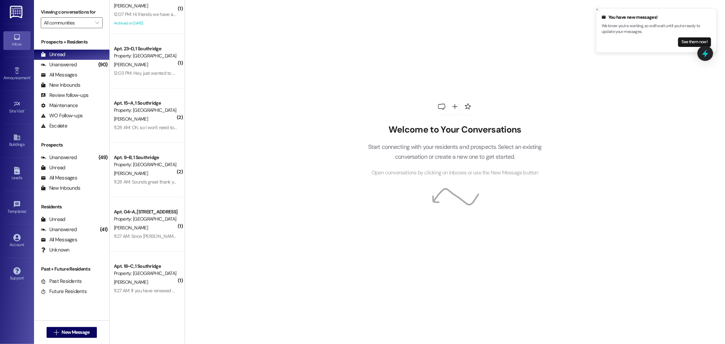
scroll to position [194, 0]
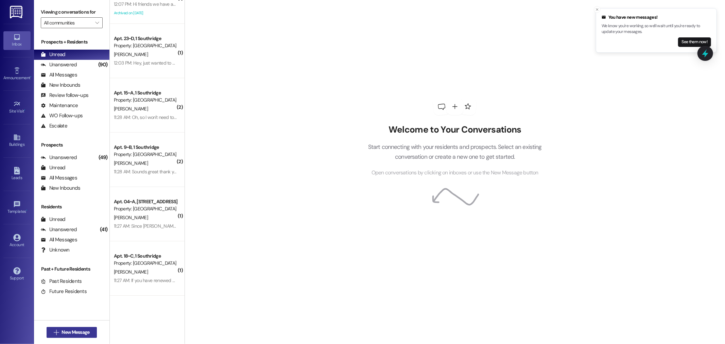
click at [63, 335] on span "New Message" at bounding box center [76, 332] width 28 height 7
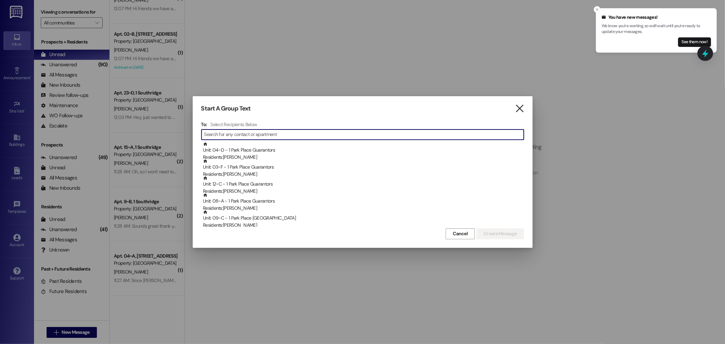
click at [523, 108] on icon "" at bounding box center [519, 108] width 9 height 7
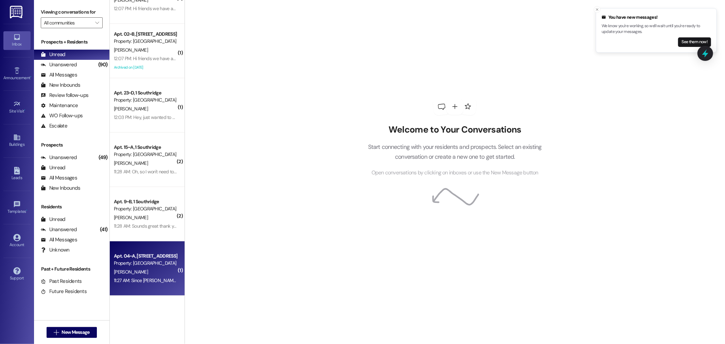
click at [137, 268] on div "[PERSON_NAME]" at bounding box center [145, 272] width 64 height 8
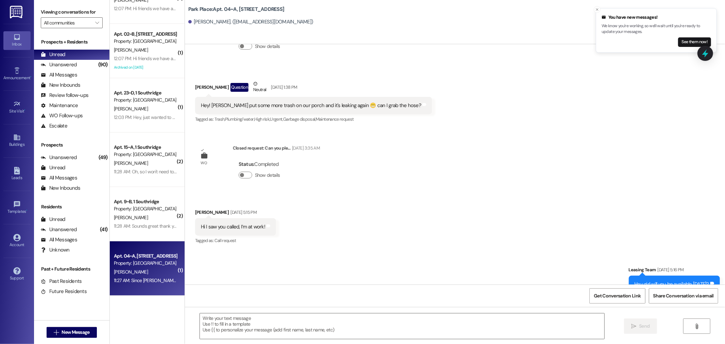
scroll to position [1781, 0]
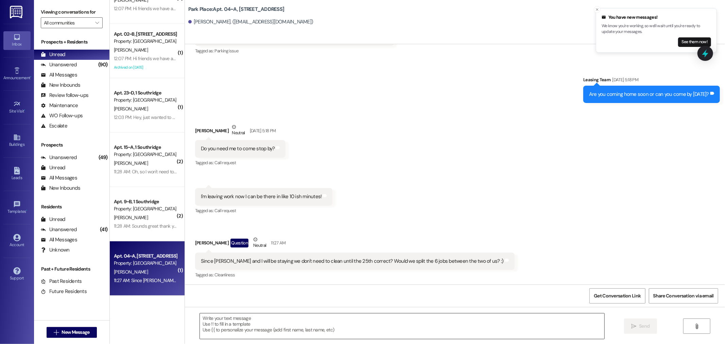
click at [204, 322] on textarea at bounding box center [402, 325] width 405 height 25
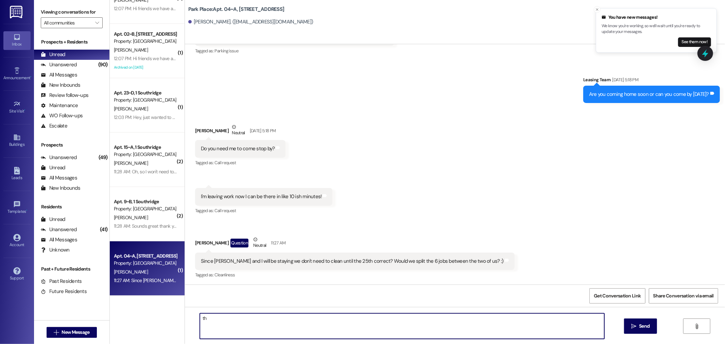
type textarea "t"
type textarea "That is correct."
click at [642, 327] on span "Send" at bounding box center [644, 326] width 11 height 7
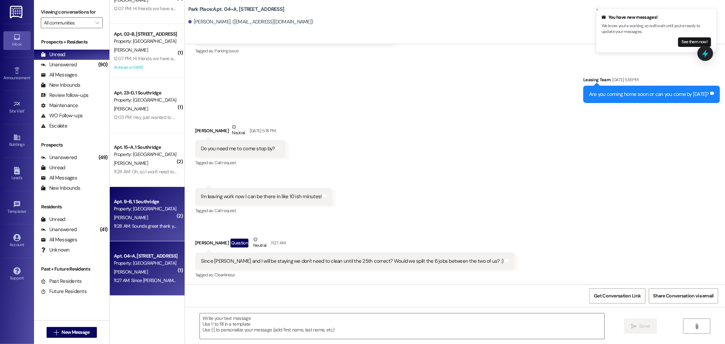
click at [148, 228] on div "11:28 AM: Sounds great thank you 11:28 AM: Sounds great thank you" at bounding box center [146, 226] width 65 height 6
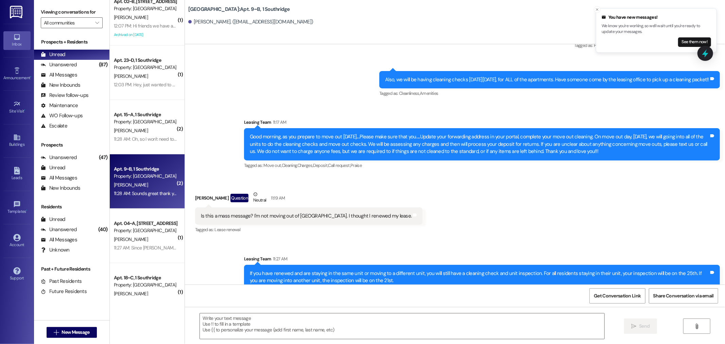
scroll to position [248, 0]
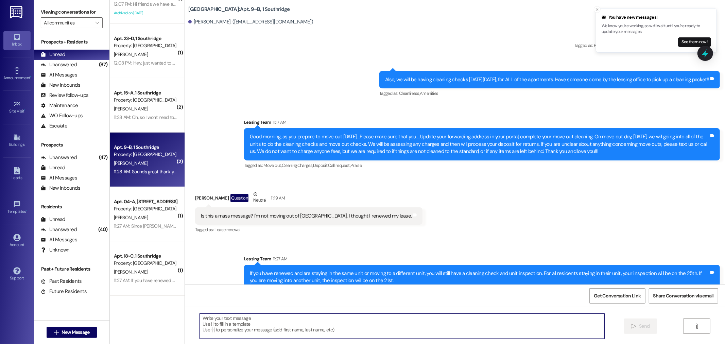
click at [213, 321] on textarea at bounding box center [402, 325] width 405 height 25
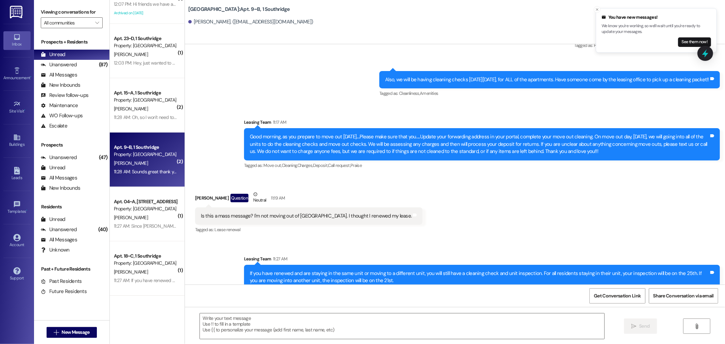
click at [19, 12] on img at bounding box center [17, 12] width 14 height 13
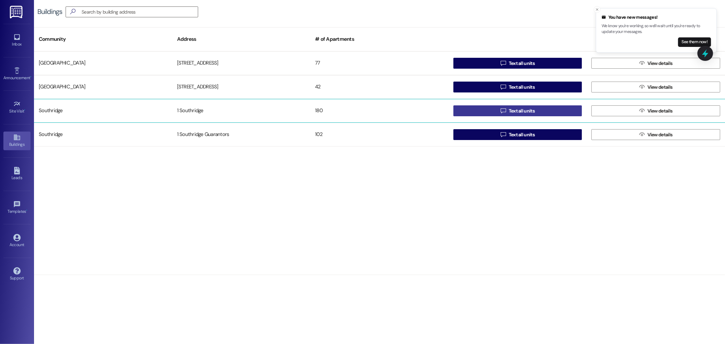
click at [531, 113] on span "Text all units" at bounding box center [522, 110] width 26 height 7
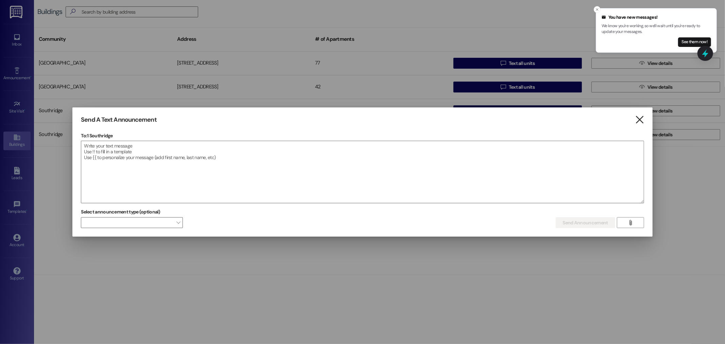
click at [641, 122] on icon "" at bounding box center [639, 119] width 9 height 7
